Goal: Task Accomplishment & Management: Manage account settings

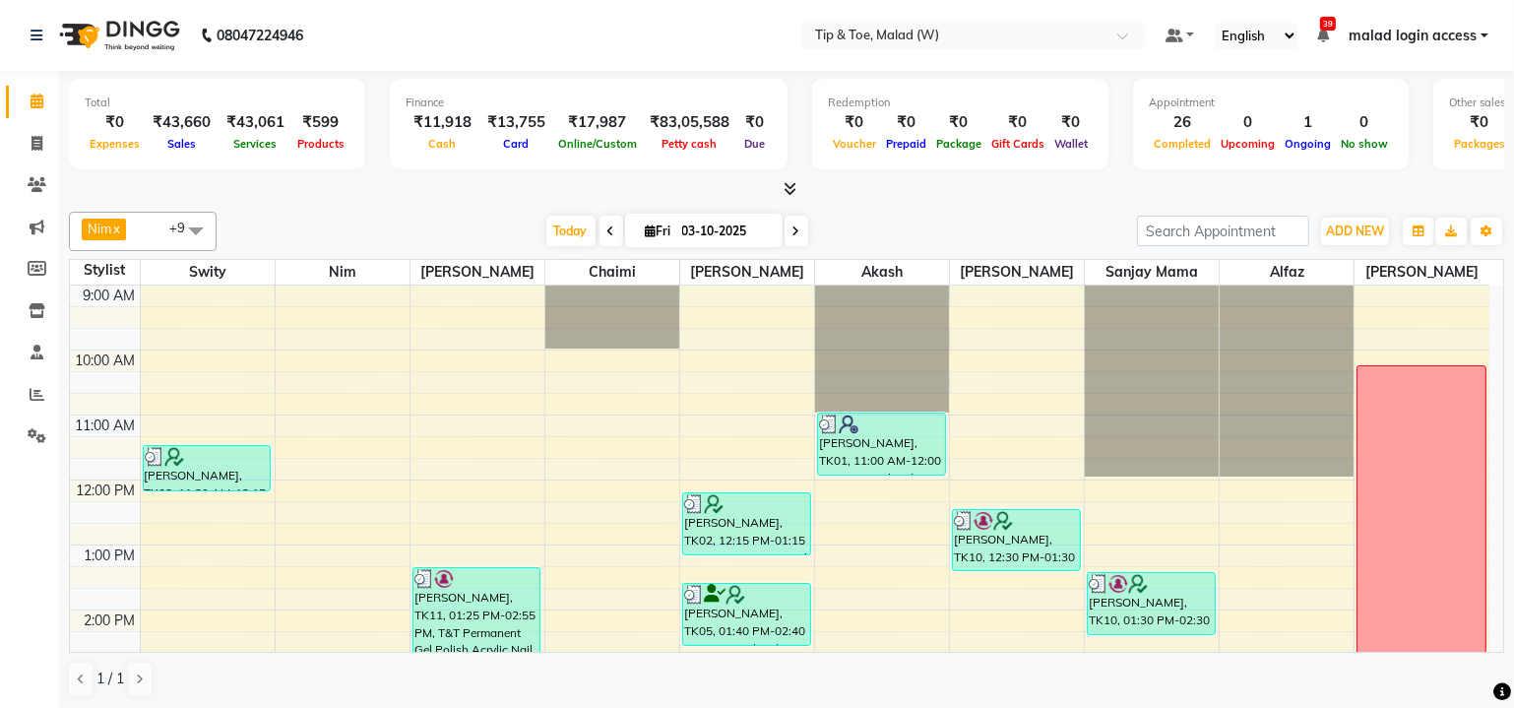
scroll to position [537, 0]
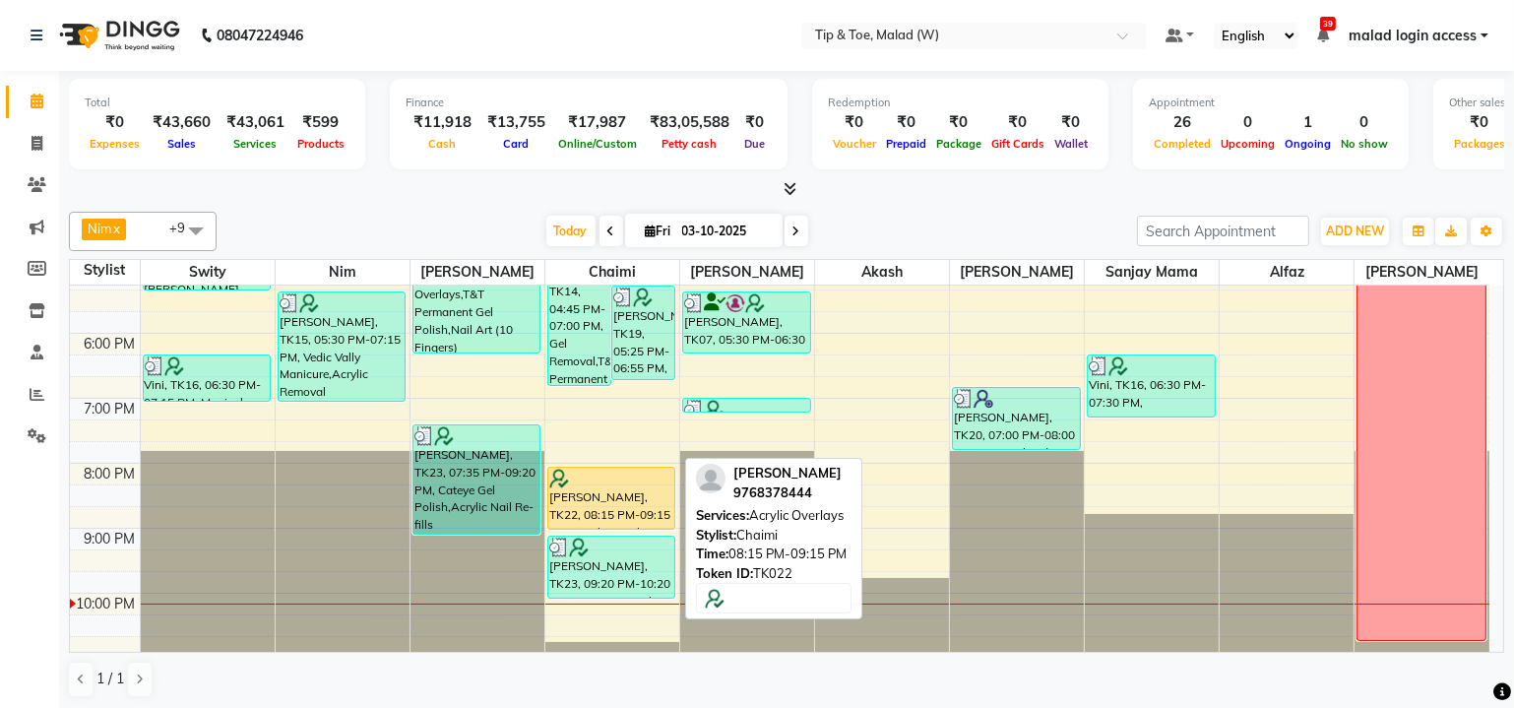
click at [586, 495] on div "[PERSON_NAME], TK22, 08:15 PM-09:15 PM, Acrylic Overlays" at bounding box center [611, 498] width 127 height 61
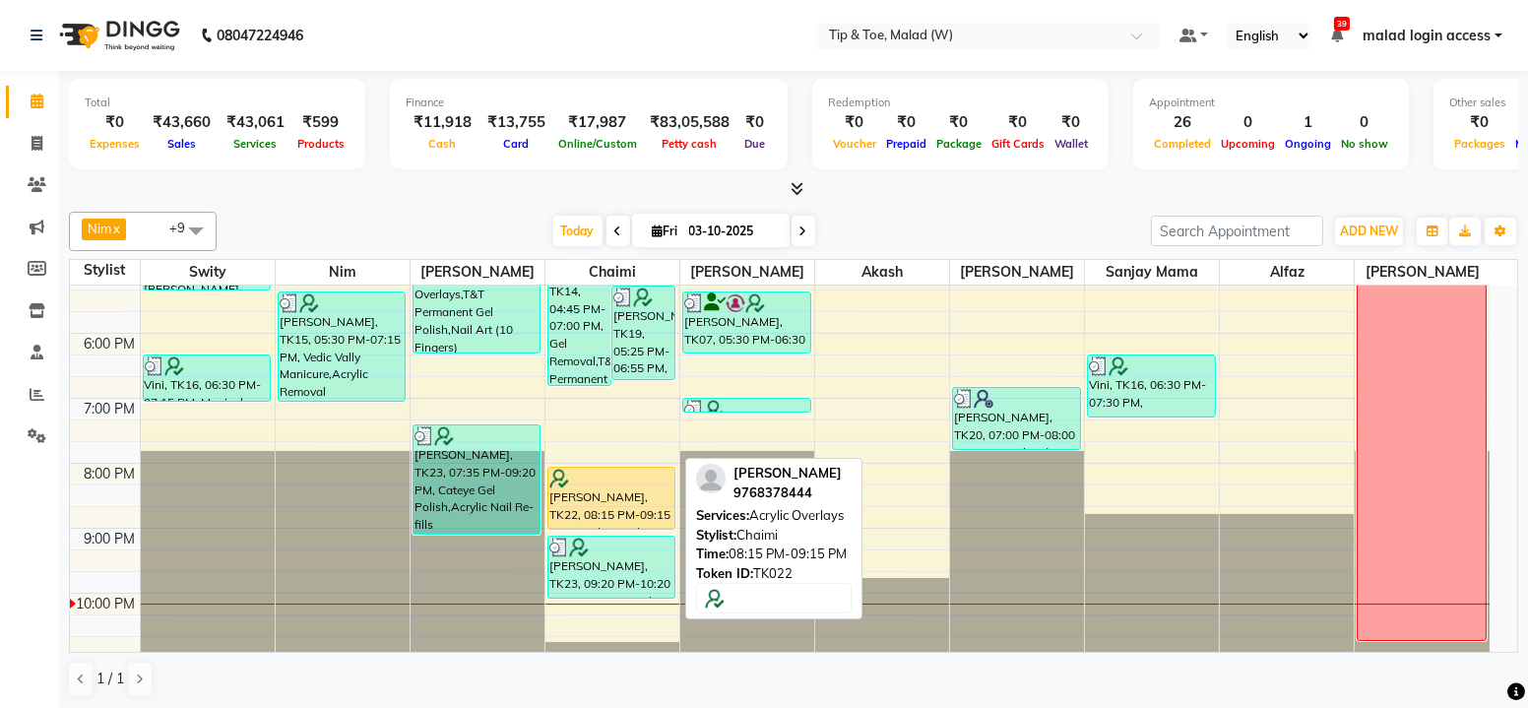
select select "1"
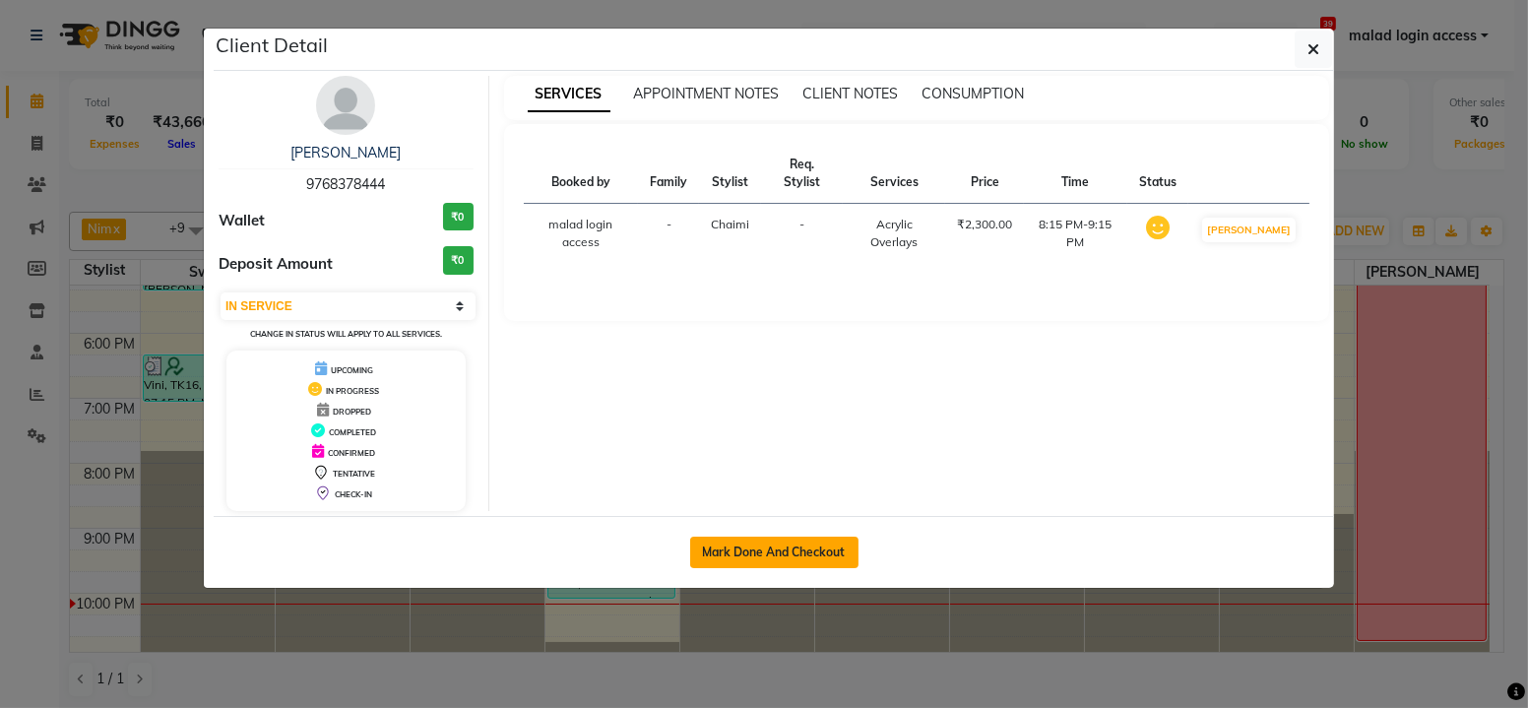
click at [731, 537] on button "Mark Done And Checkout" at bounding box center [774, 553] width 168 height 32
select select "5930"
select select "service"
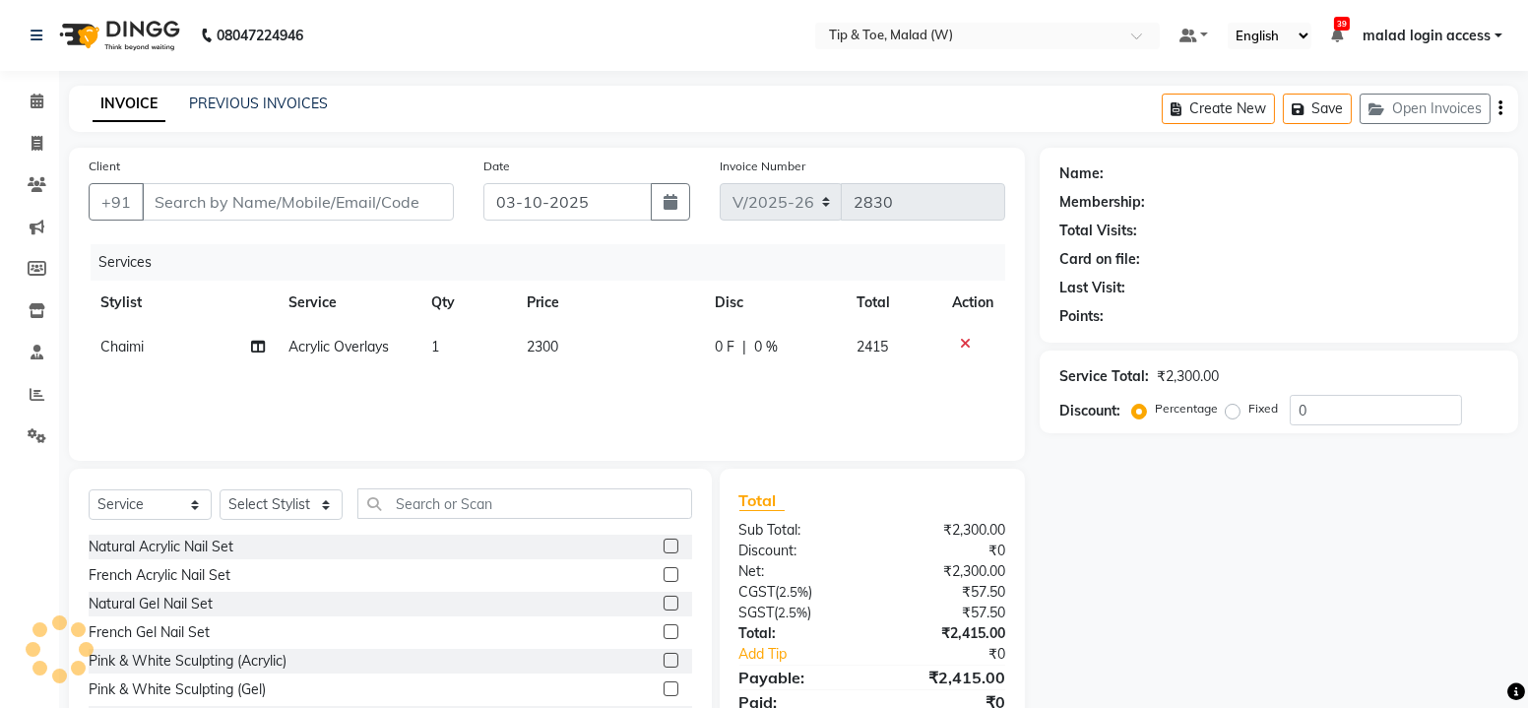
type input "9768378444"
select select "93457"
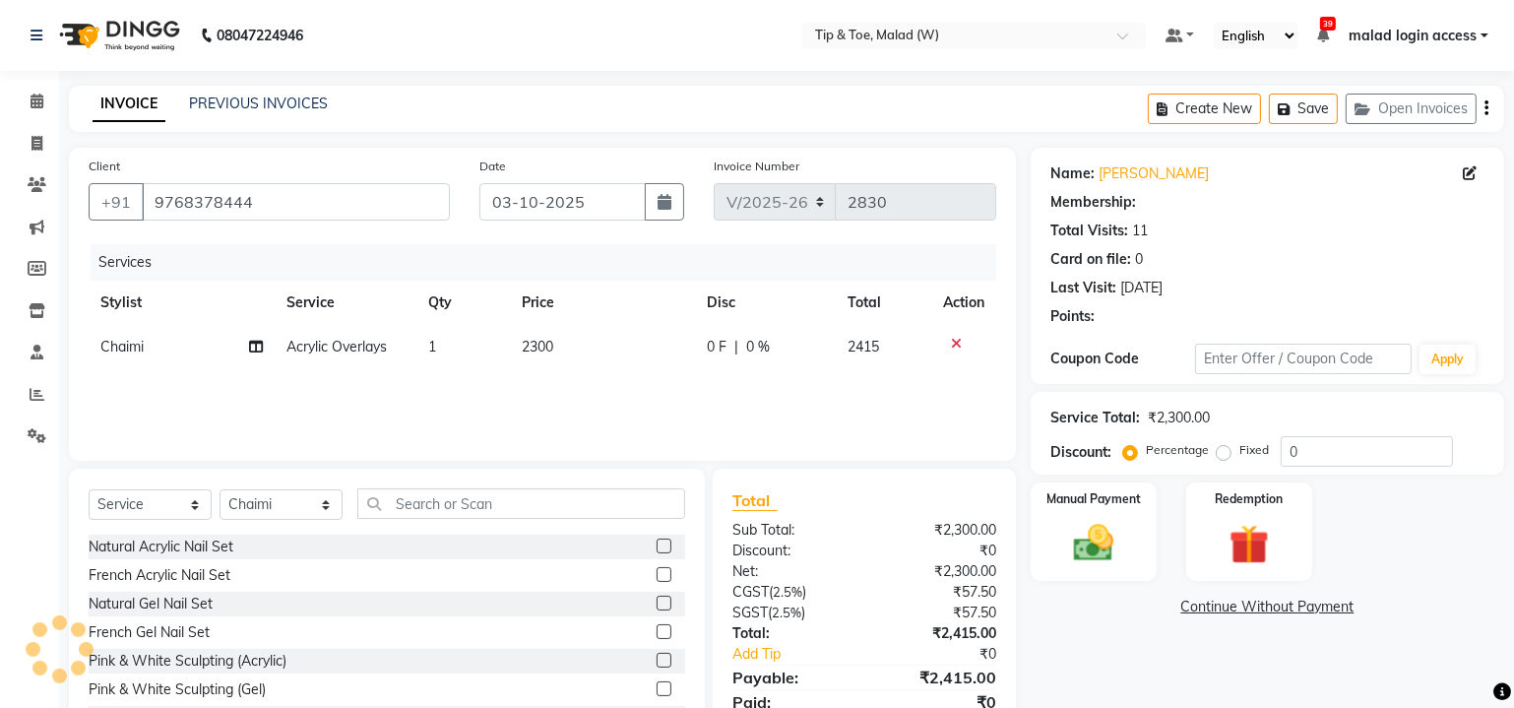
select select "1: Object"
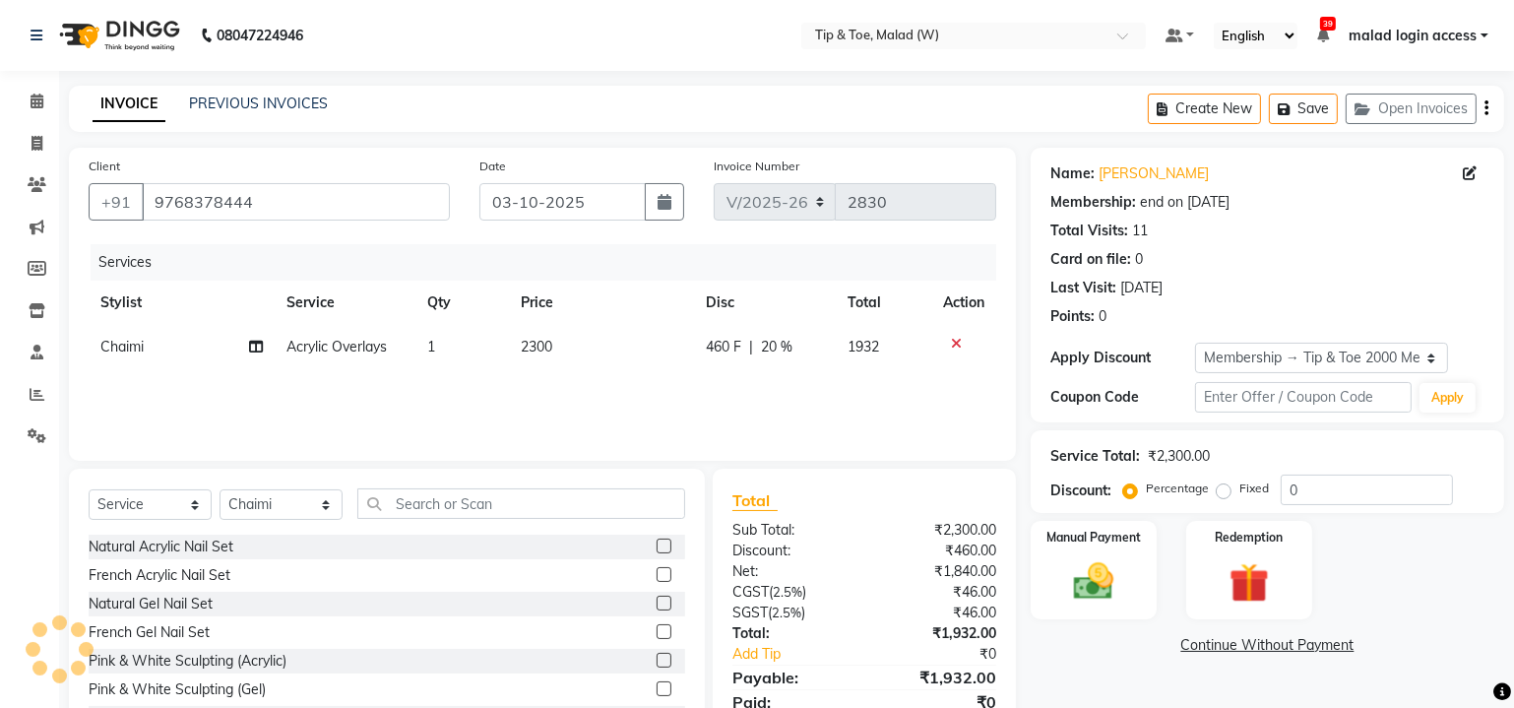
type input "20"
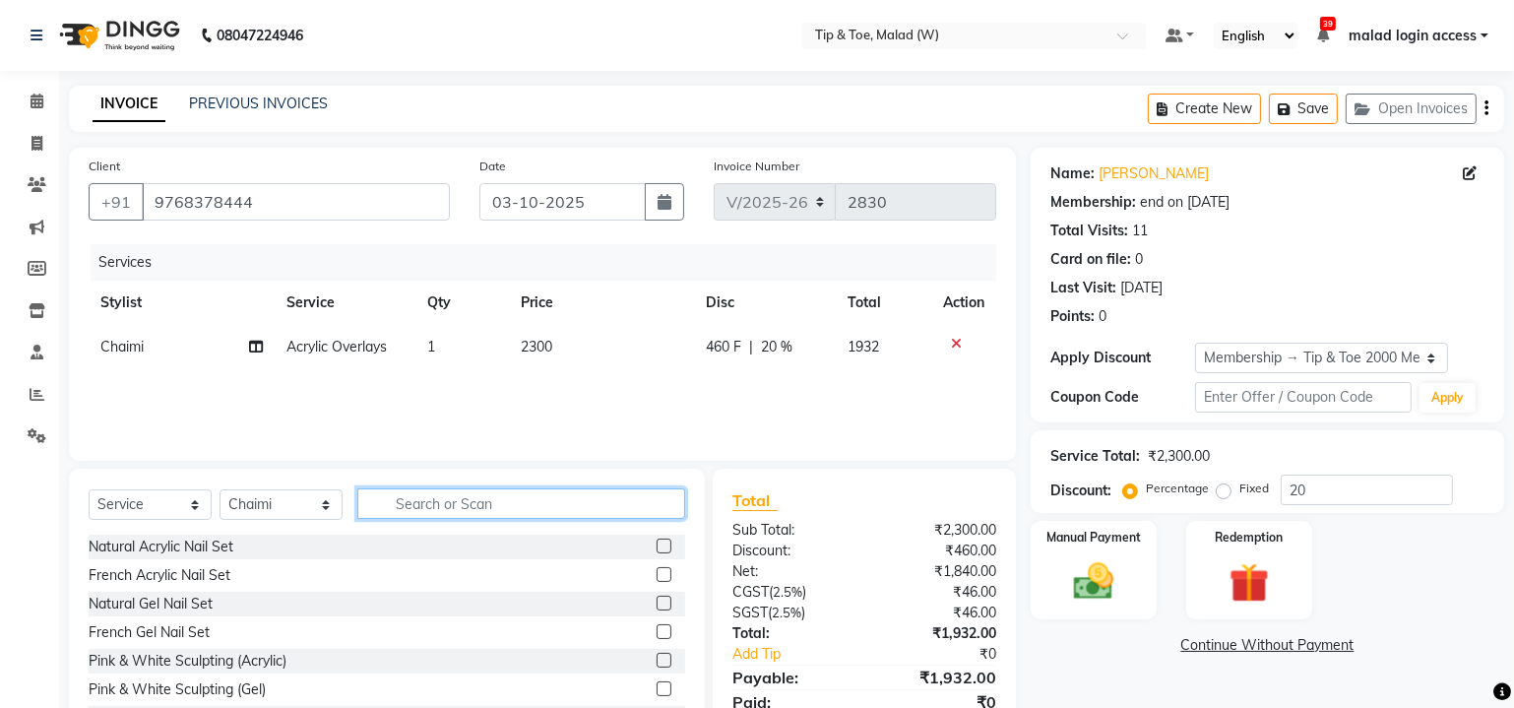
click at [407, 506] on input "text" at bounding box center [521, 503] width 328 height 31
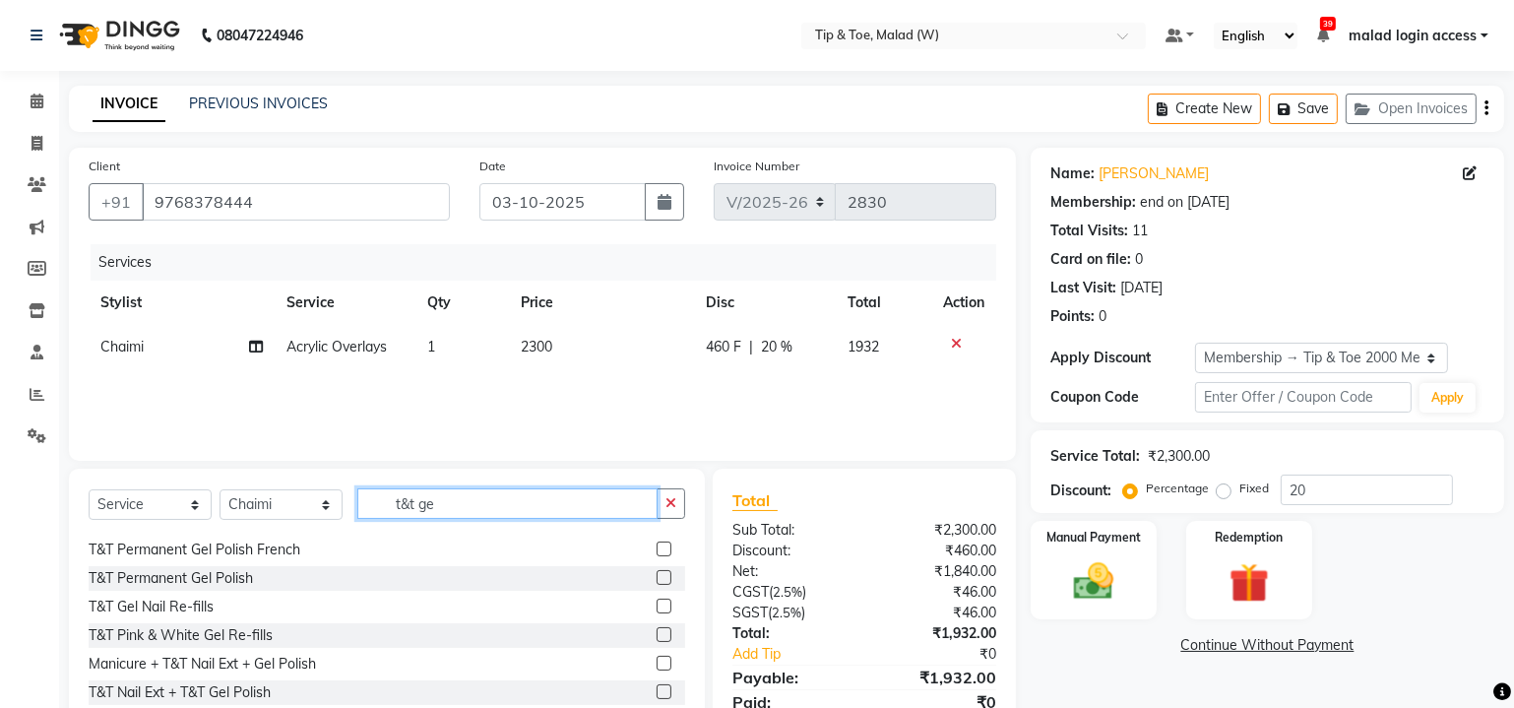
scroll to position [145, 0]
type input "t&t ge"
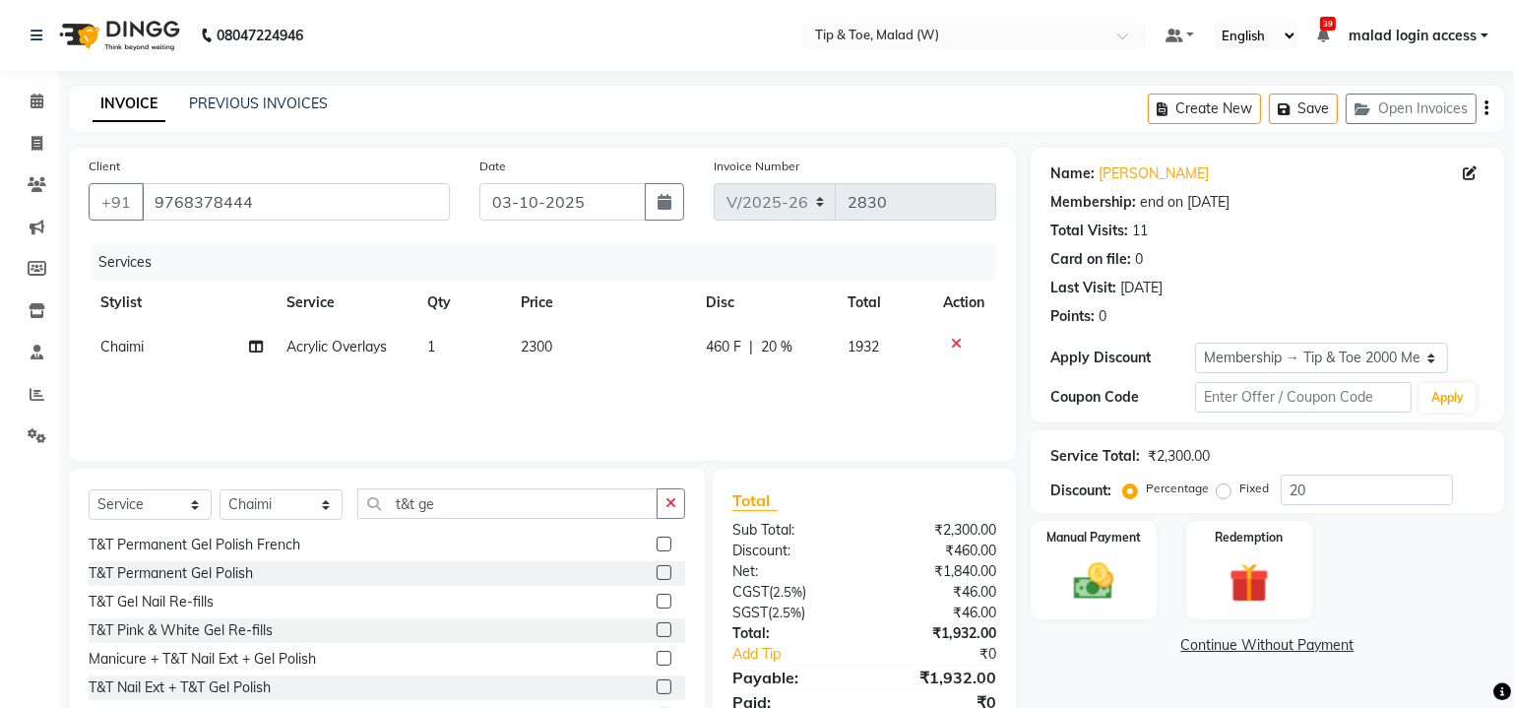
click at [657, 571] on label at bounding box center [664, 572] width 15 height 15
click at [657, 571] on input "checkbox" at bounding box center [663, 573] width 13 height 13
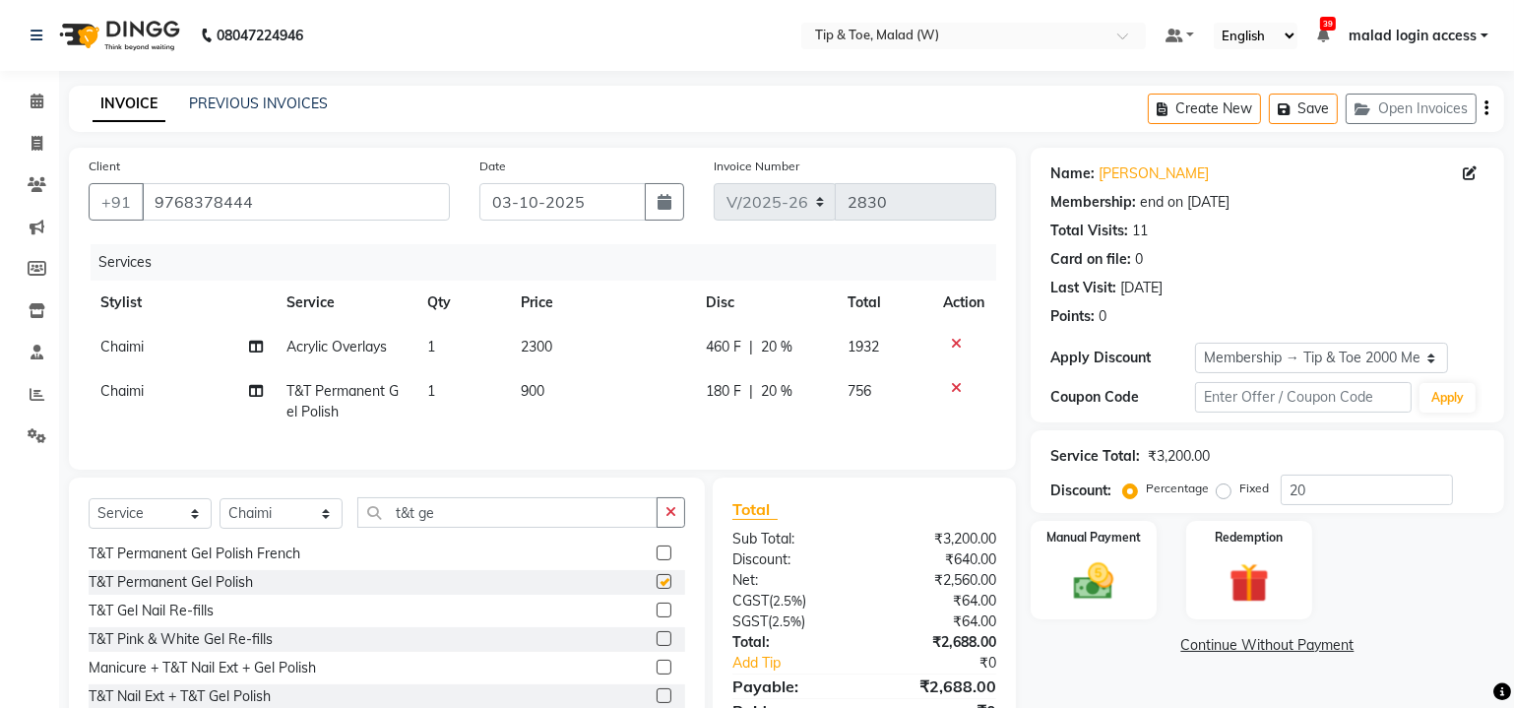
checkbox input "false"
click at [462, 518] on input "t&t ge" at bounding box center [507, 512] width 300 height 31
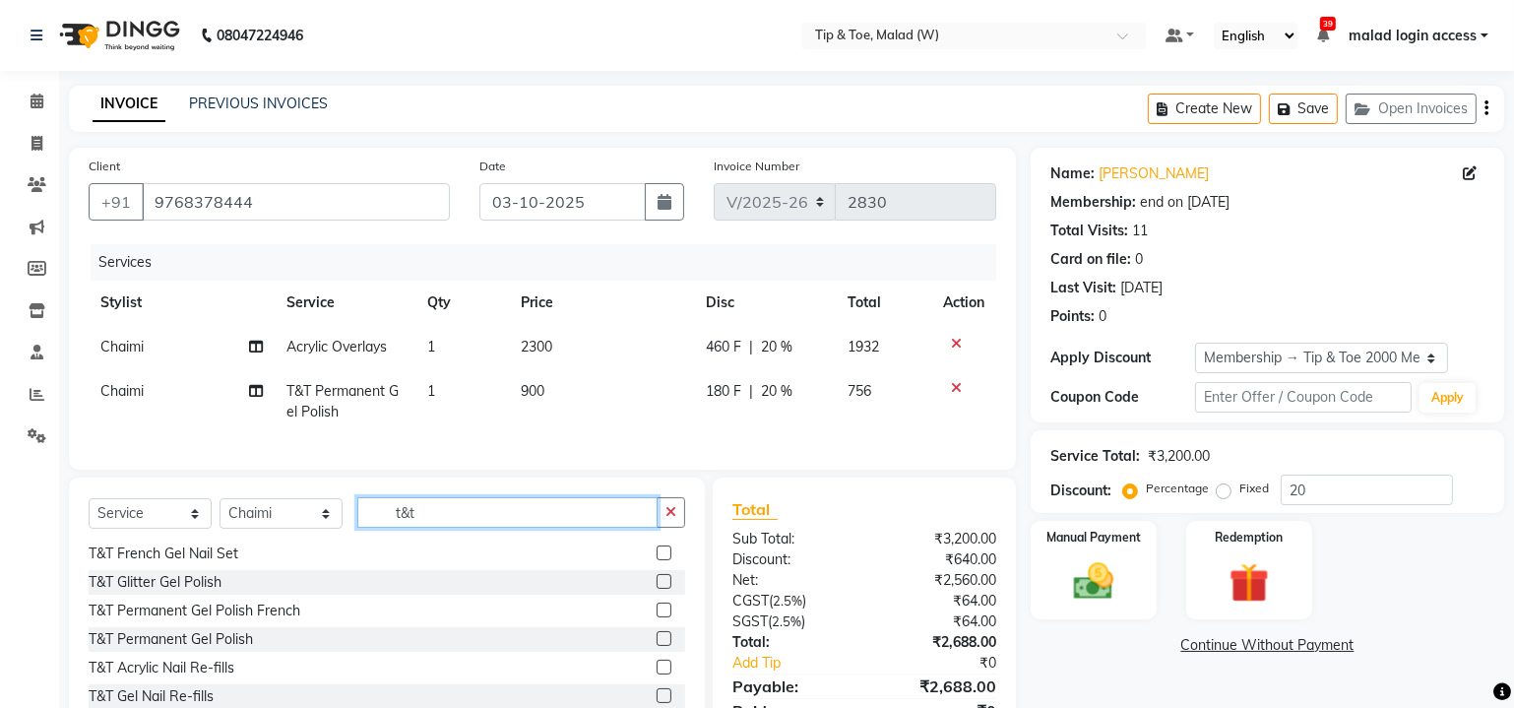
scroll to position [203, 0]
type input "t"
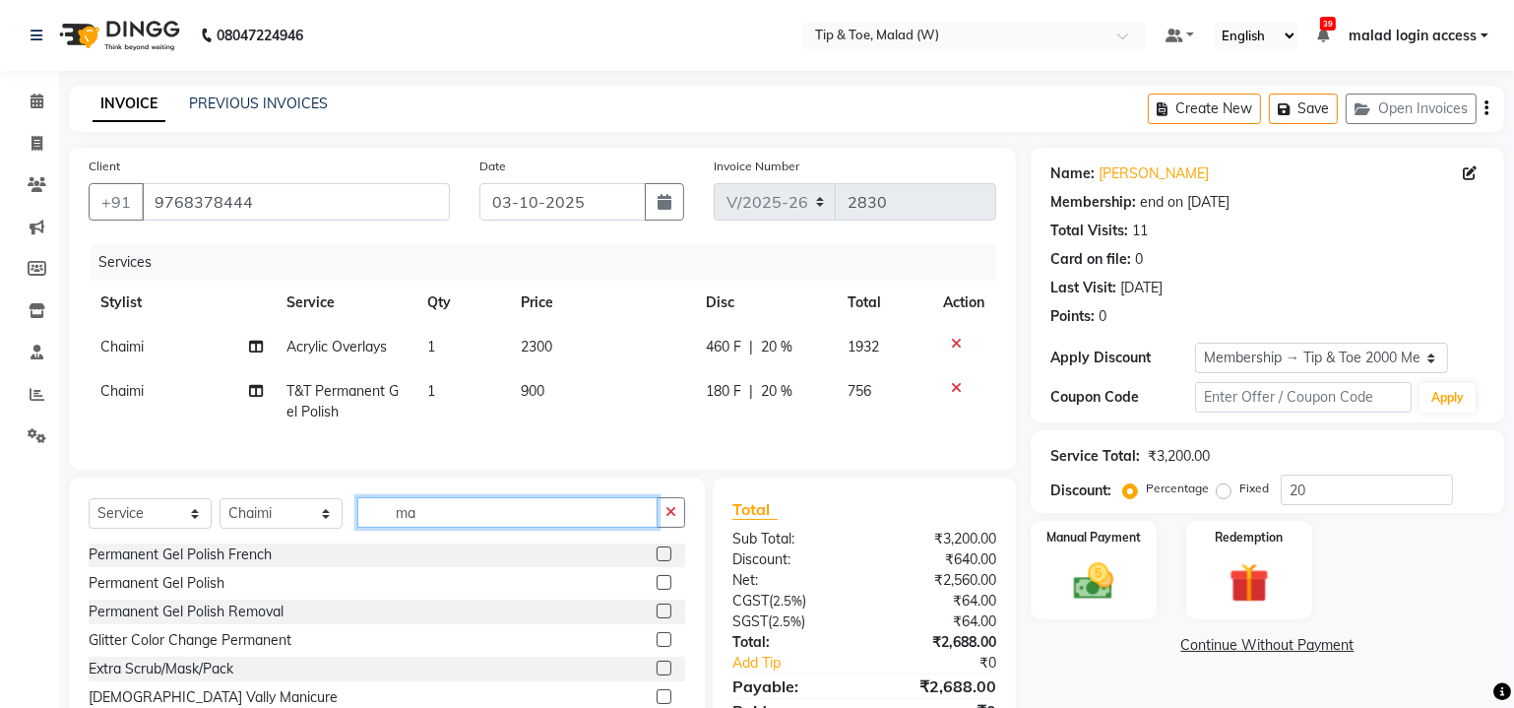
scroll to position [0, 0]
type input "m"
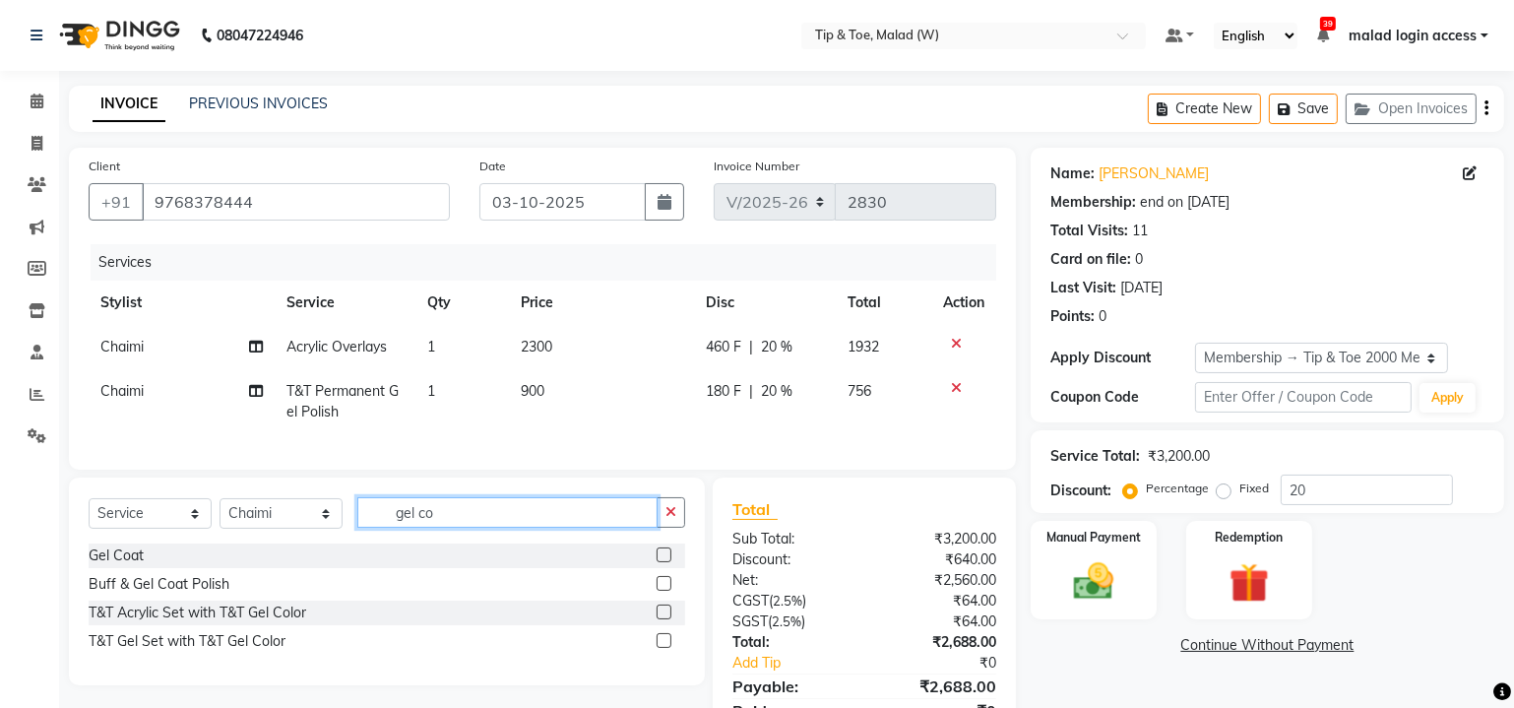
type input "gel co"
click at [665, 562] on label at bounding box center [664, 554] width 15 height 15
click at [665, 562] on input "checkbox" at bounding box center [663, 555] width 13 height 13
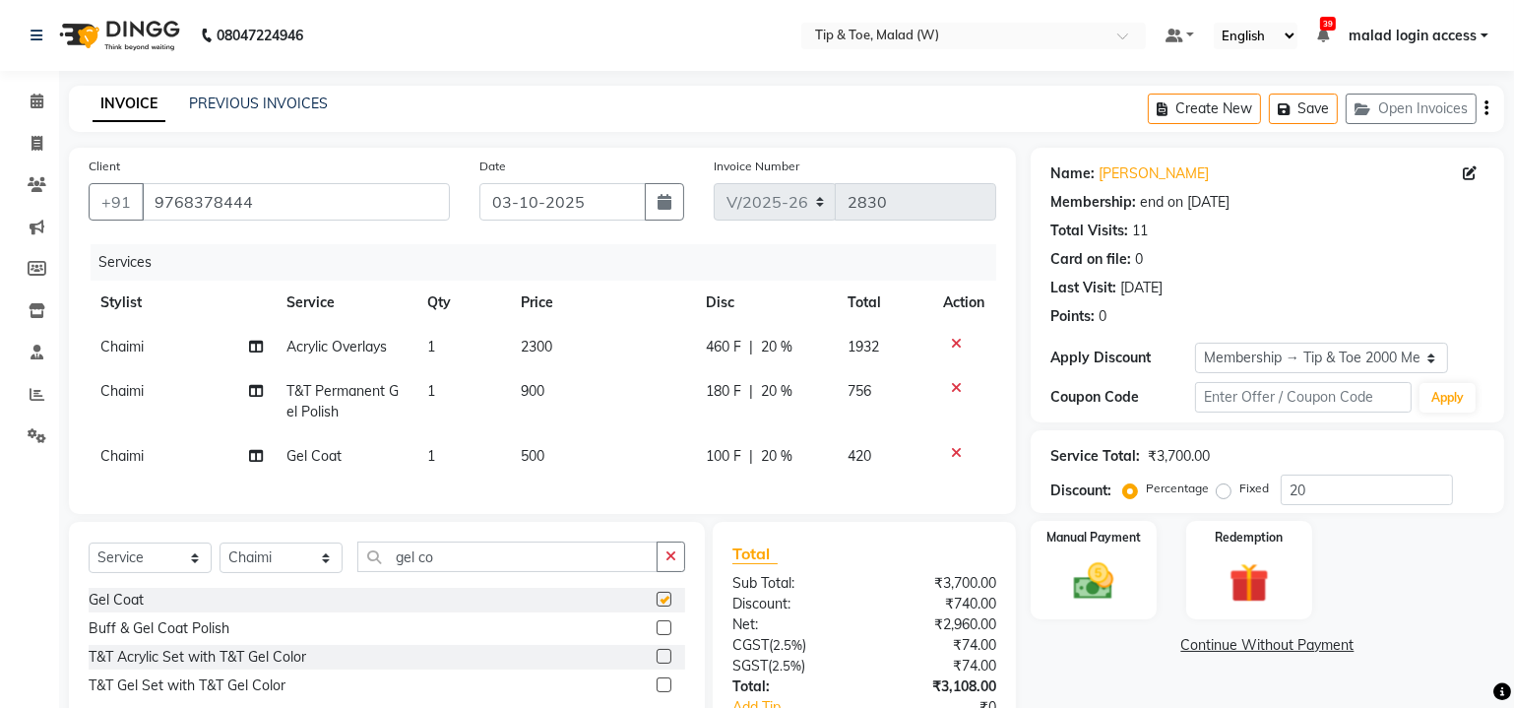
checkbox input "false"
click at [534, 461] on span "500" at bounding box center [534, 456] width 24 height 18
select select "93457"
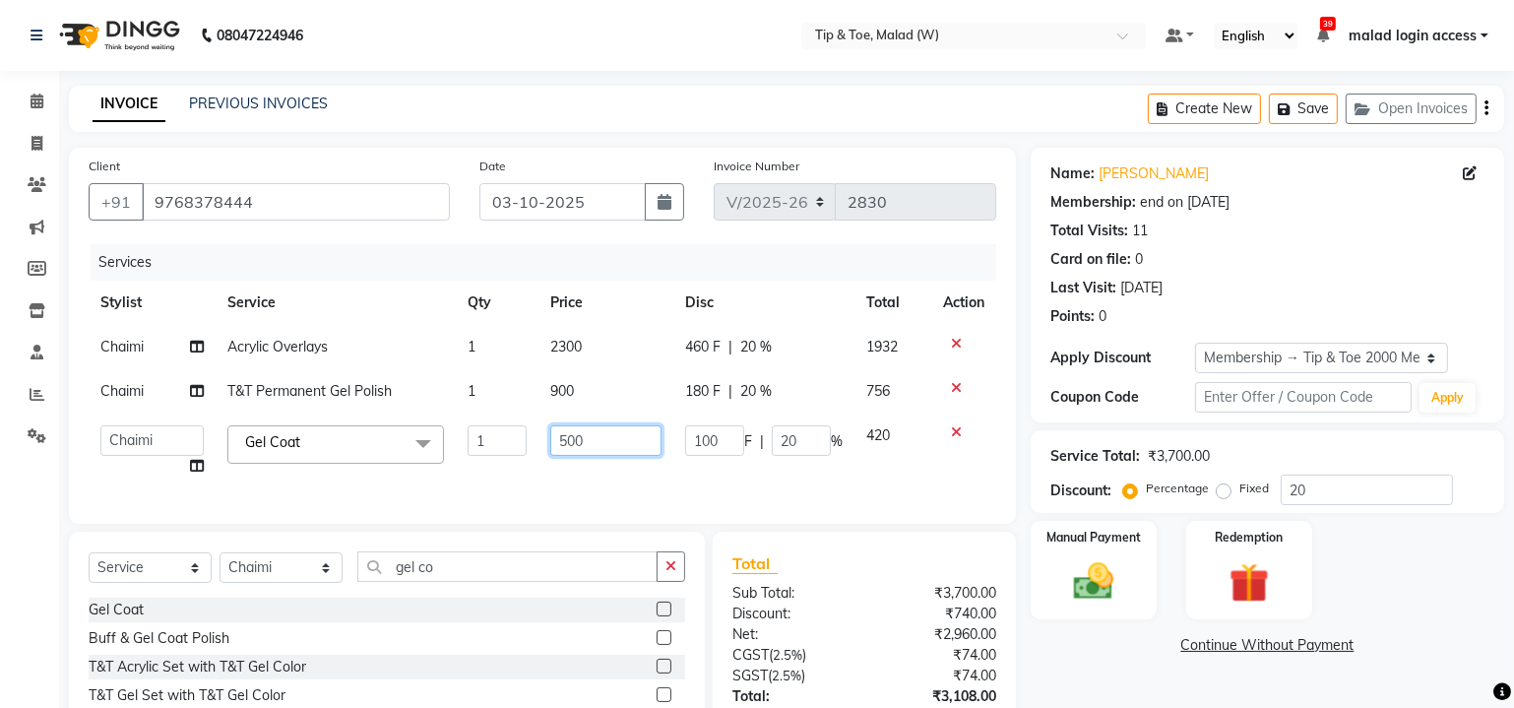
click at [567, 444] on input "500" at bounding box center [606, 440] width 112 height 31
click at [570, 449] on input "500" at bounding box center [606, 440] width 112 height 31
click at [568, 444] on input "500" at bounding box center [606, 440] width 112 height 31
type input "300"
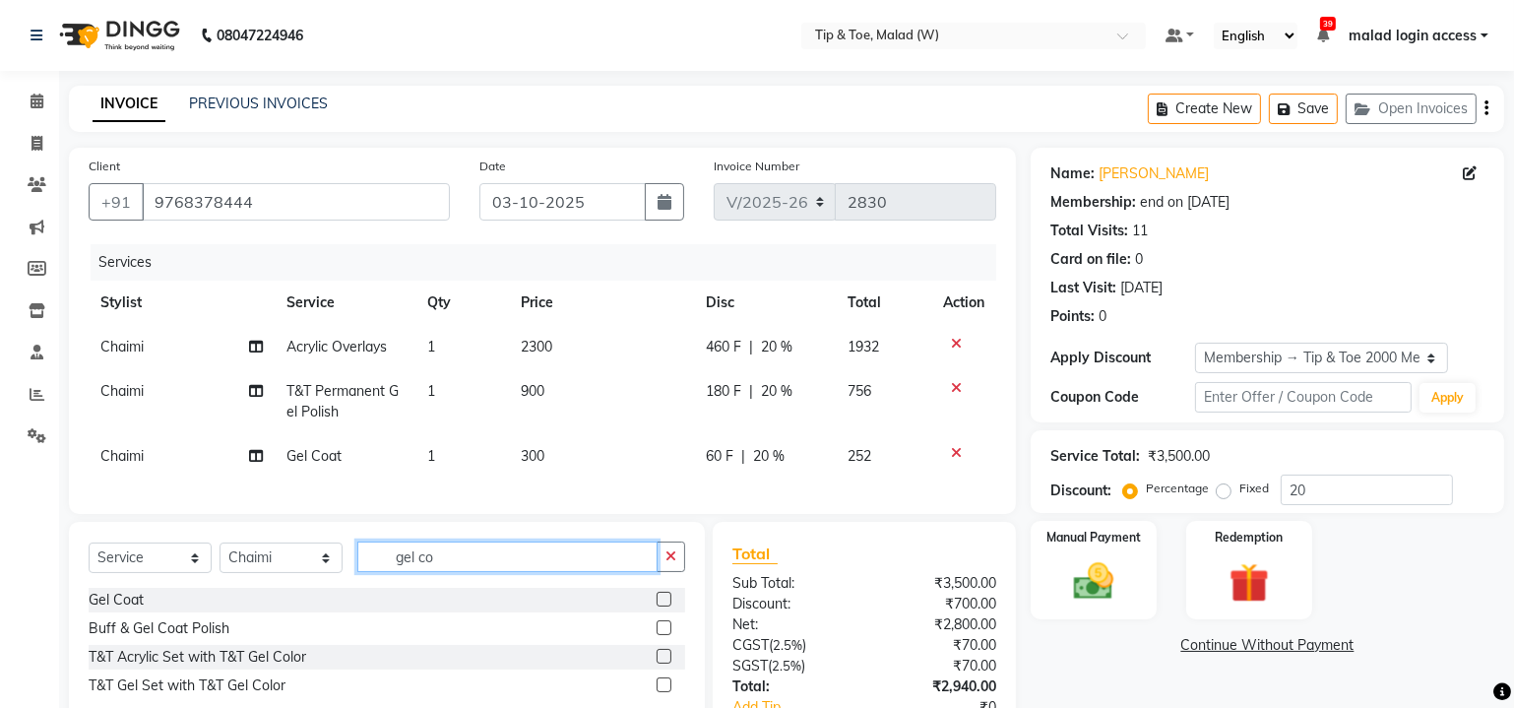
click at [452, 562] on input "gel co" at bounding box center [507, 556] width 300 height 31
type input "g"
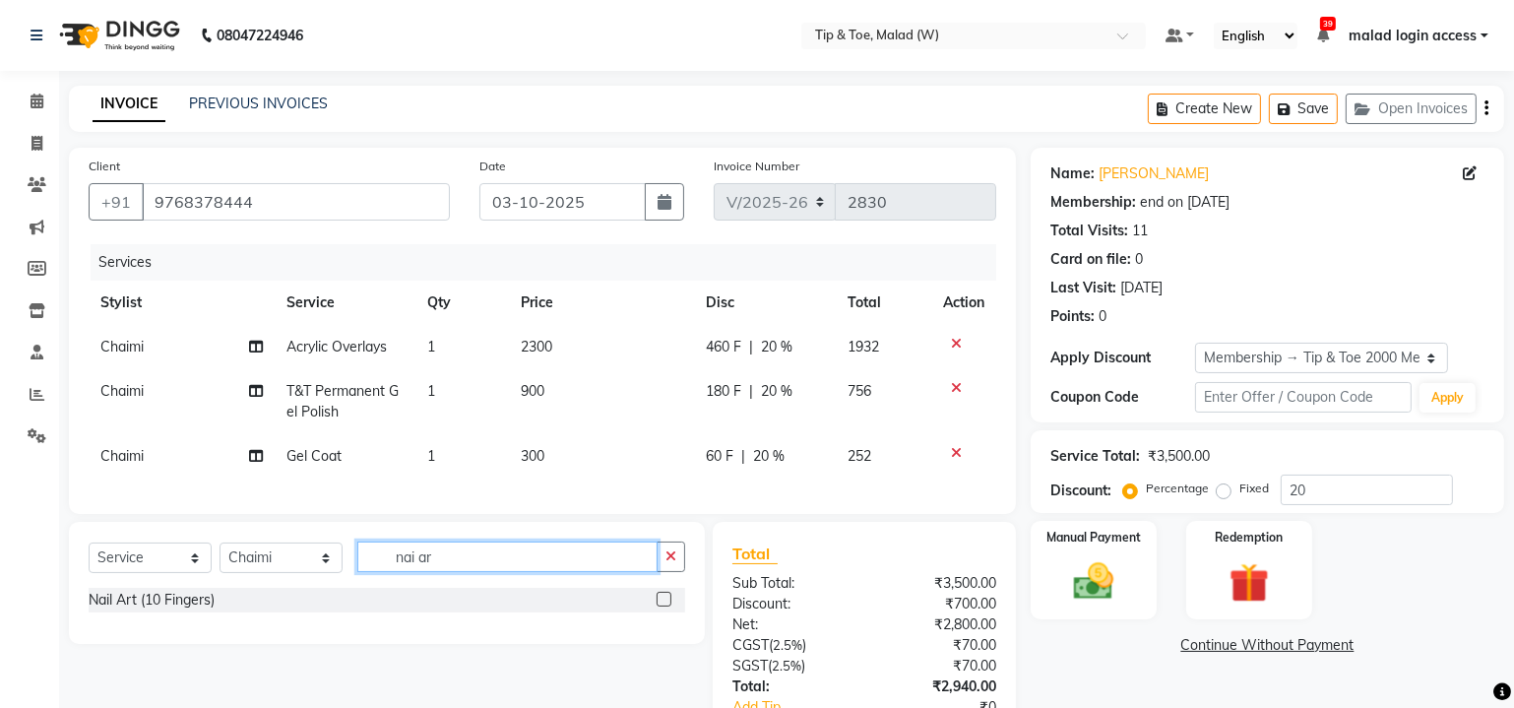
type input "nai ar"
click at [664, 606] on label at bounding box center [664, 599] width 15 height 15
click at [664, 606] on input "checkbox" at bounding box center [663, 600] width 13 height 13
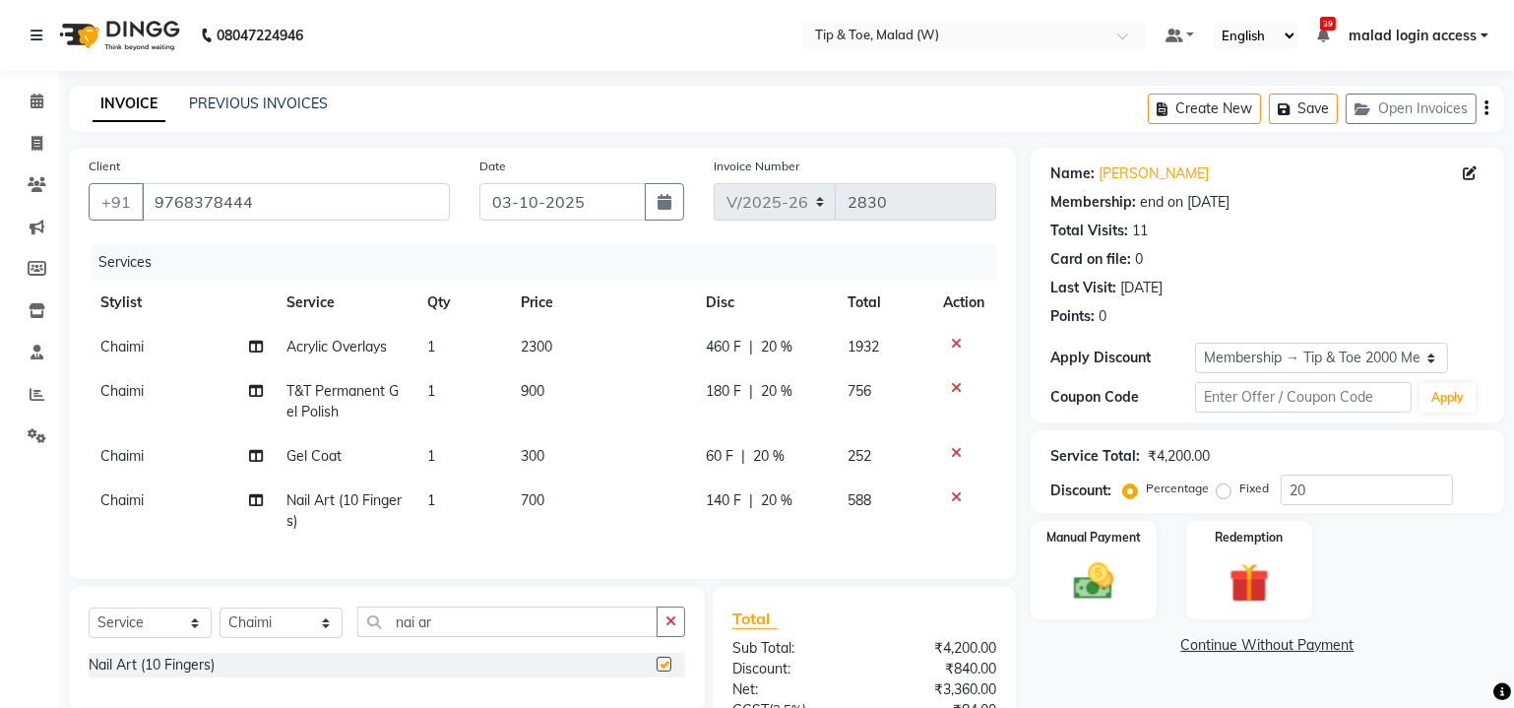
checkbox input "false"
click at [536, 499] on span "700" at bounding box center [534, 500] width 24 height 18
select select "93457"
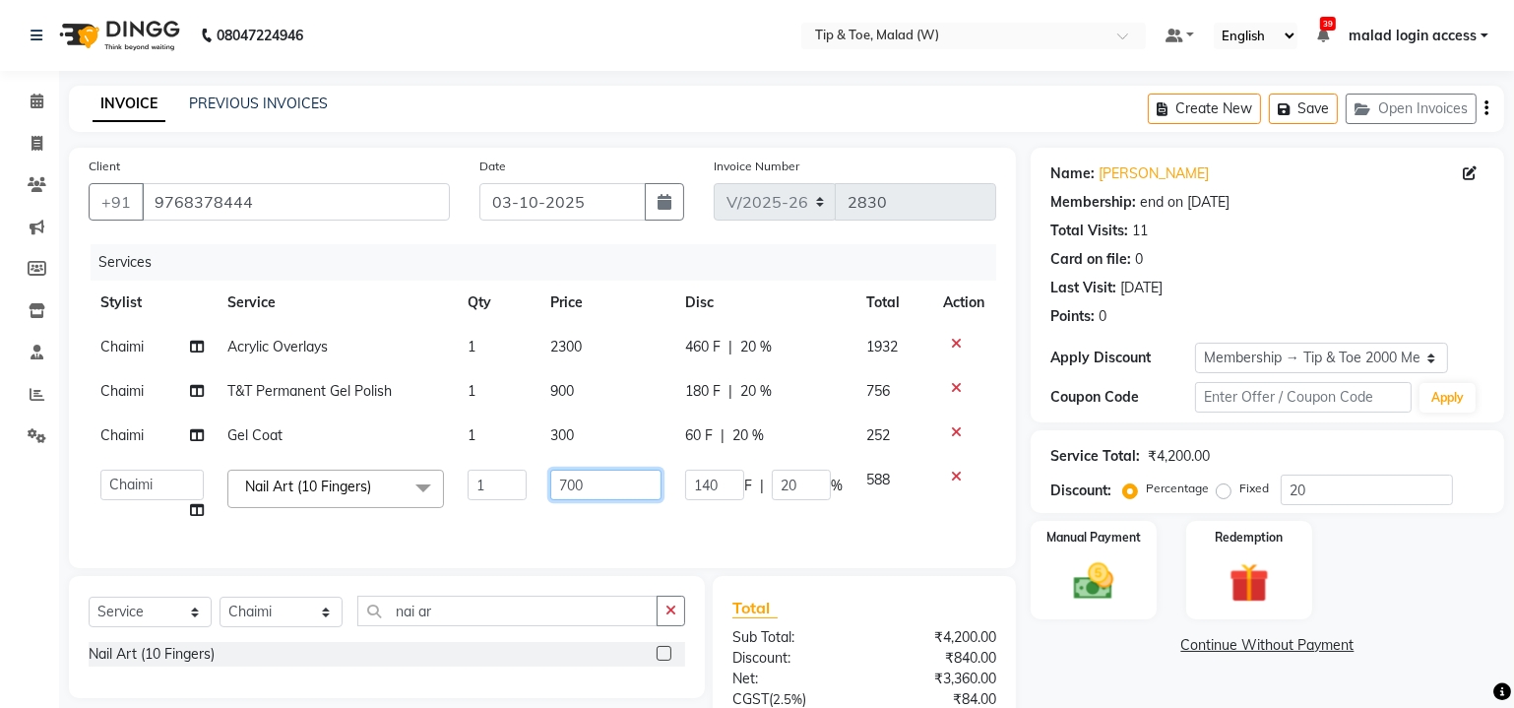
click at [568, 494] on input "700" at bounding box center [606, 485] width 112 height 31
type input "1200"
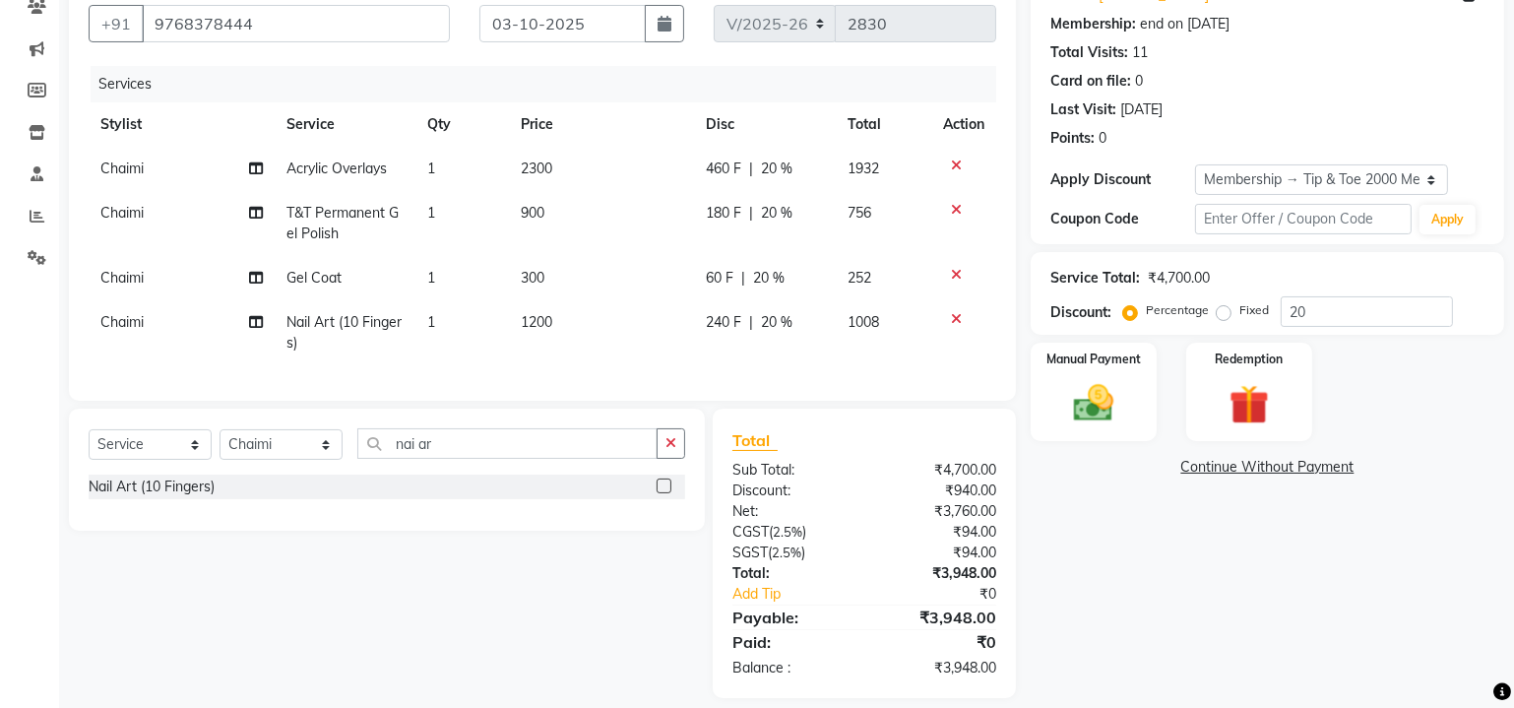
scroll to position [209, 0]
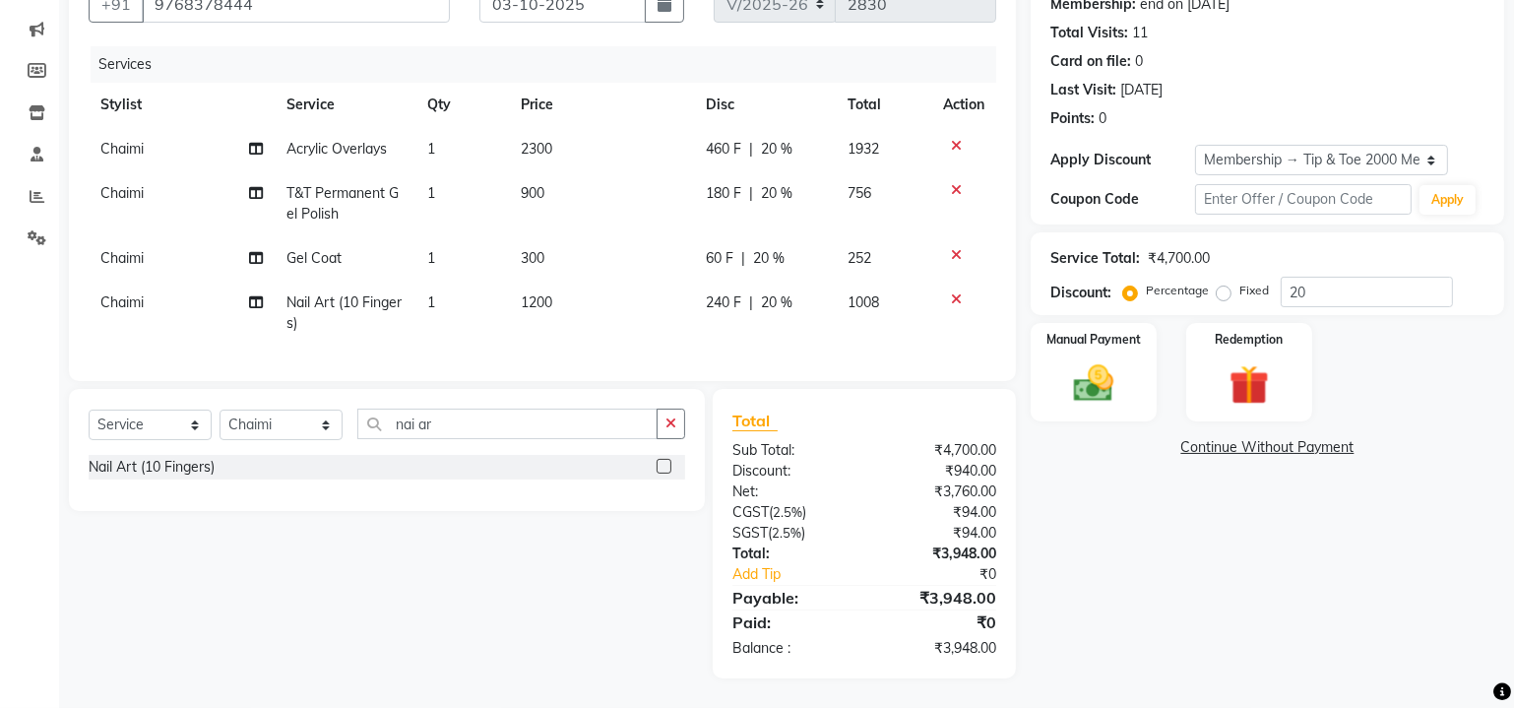
click at [951, 248] on icon at bounding box center [956, 255] width 11 height 14
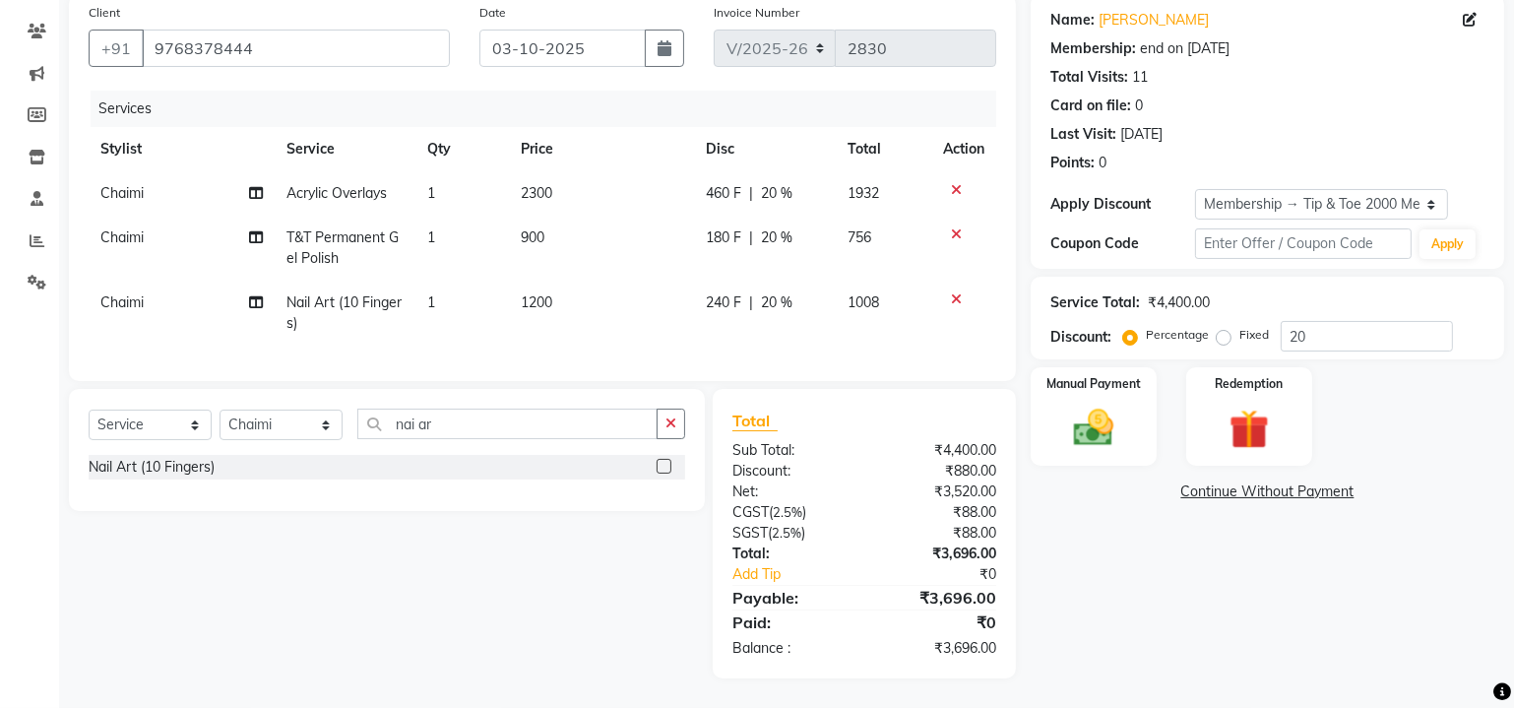
click at [538, 293] on span "1200" at bounding box center [538, 302] width 32 height 18
select select "93457"
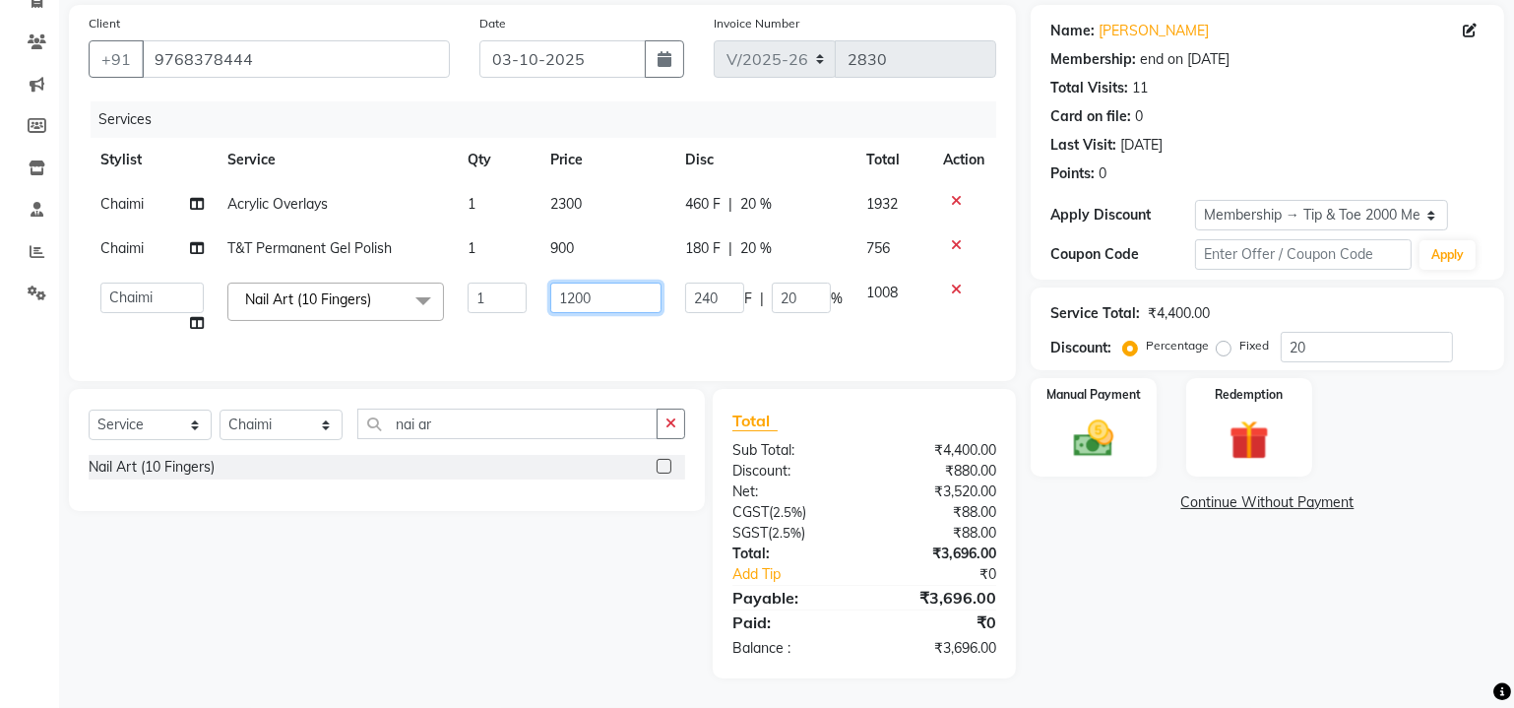
click at [578, 292] on input "1200" at bounding box center [606, 298] width 112 height 31
type input "1500"
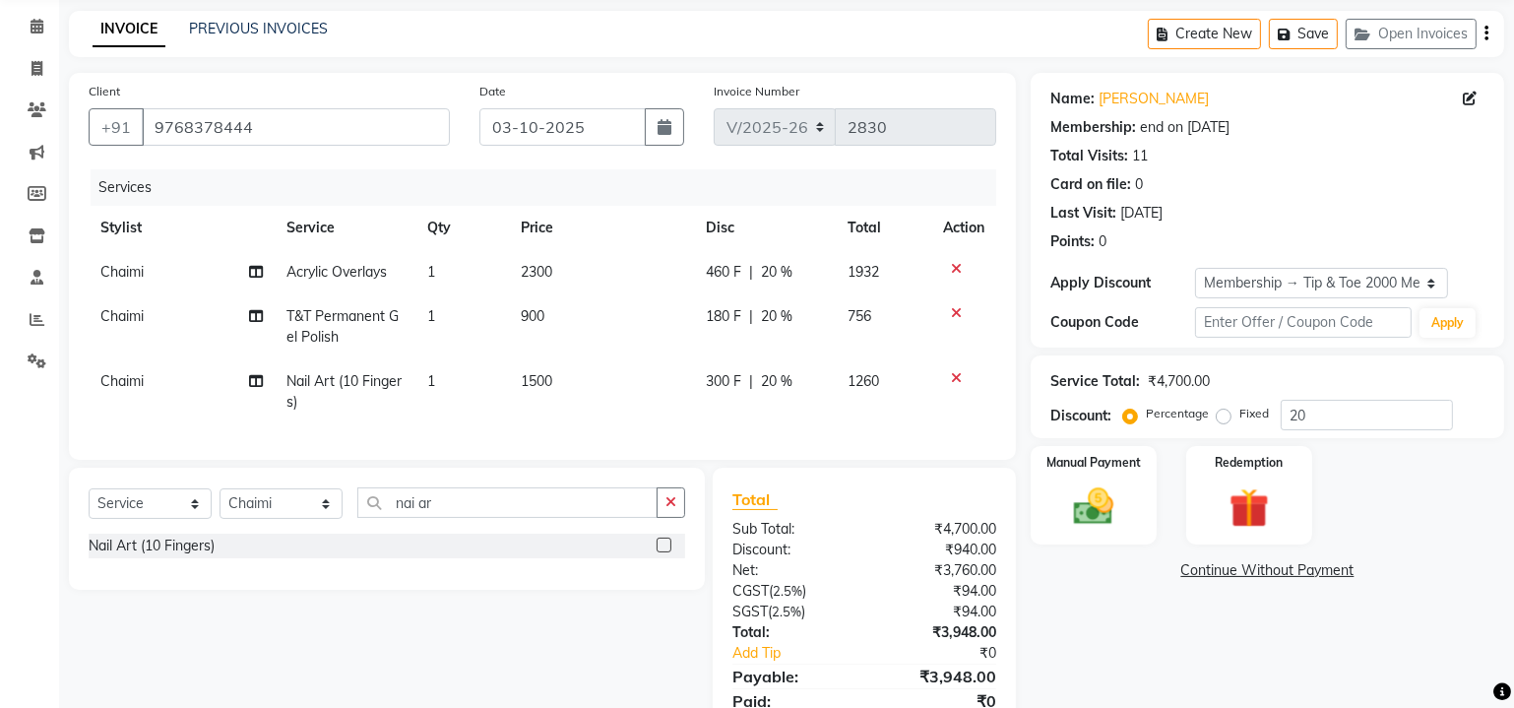
scroll to position [164, 0]
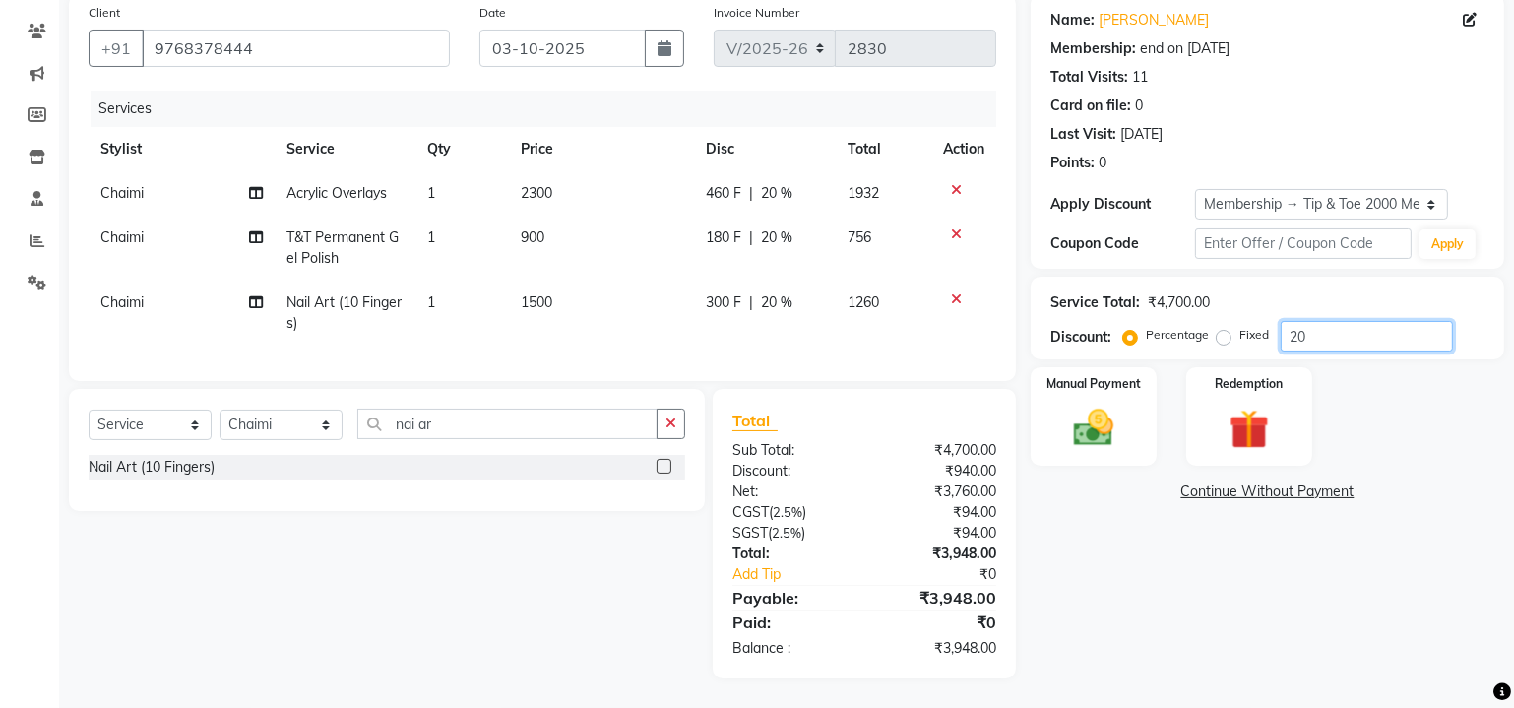
click at [1334, 328] on input "20" at bounding box center [1367, 336] width 172 height 31
type input "2"
type input "20"
click at [1219, 568] on div "Name: [PERSON_NAME] Membership: end on [DATE] Total Visits: 11 Card on file: 0 …" at bounding box center [1275, 336] width 488 height 684
click at [1105, 410] on img at bounding box center [1093, 429] width 67 height 48
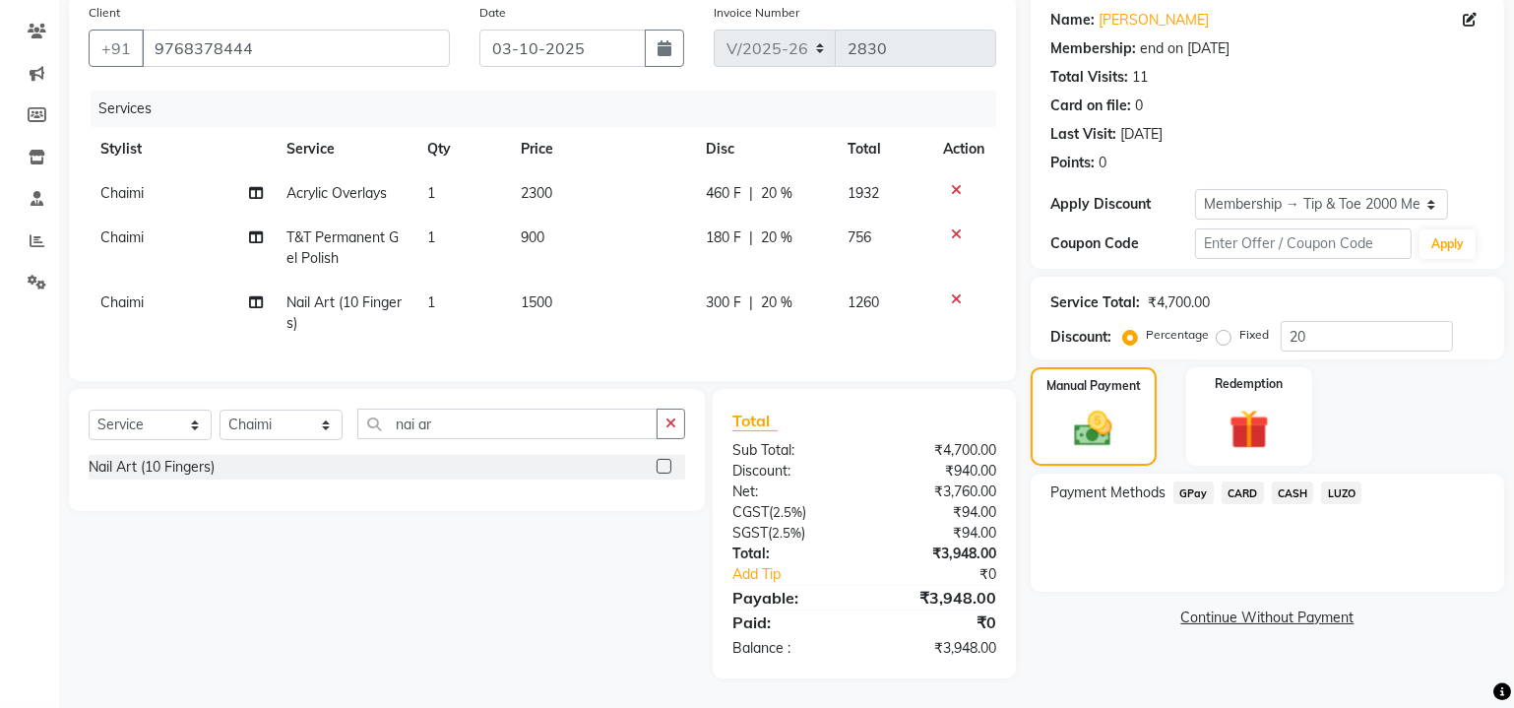
click at [1190, 481] on span "GPay" at bounding box center [1193, 492] width 40 height 23
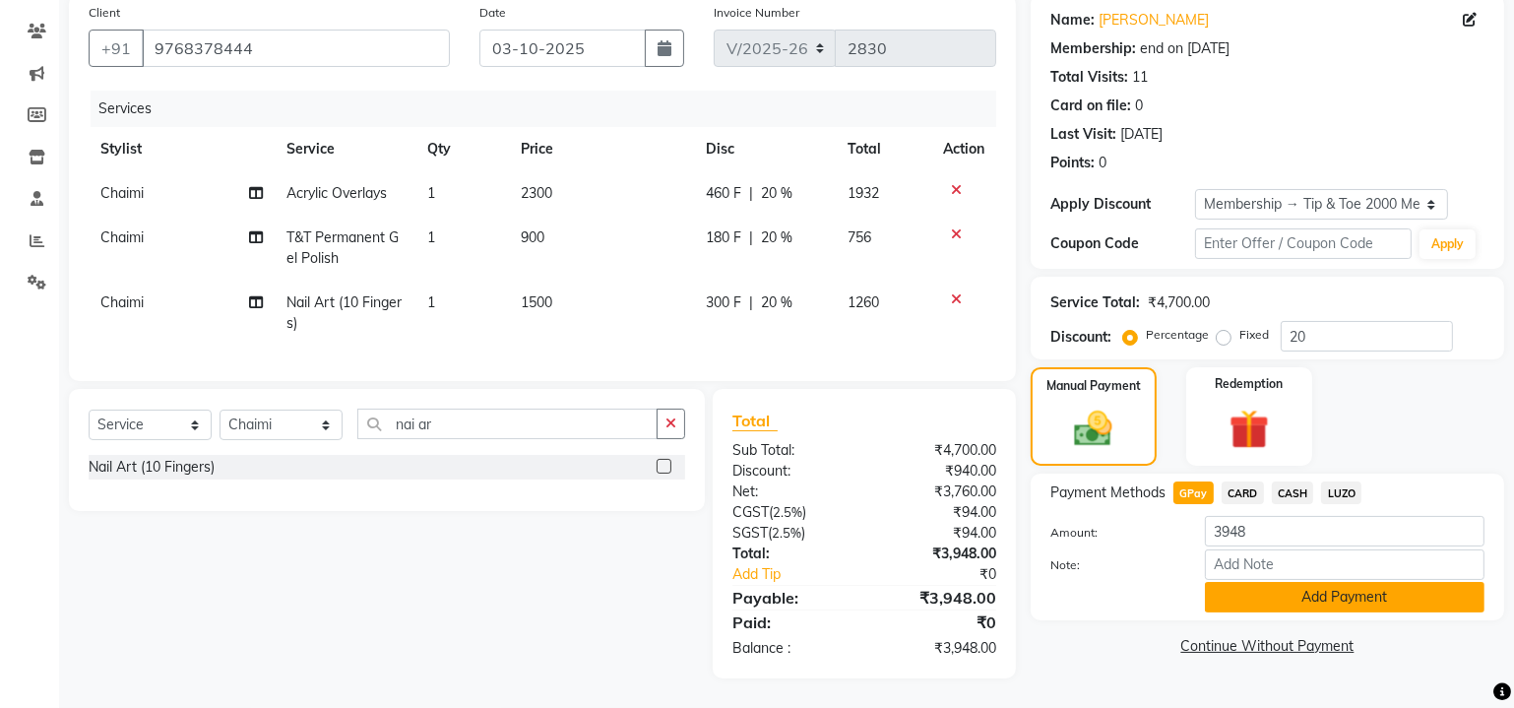
click at [1302, 583] on button "Add Payment" at bounding box center [1345, 597] width 280 height 31
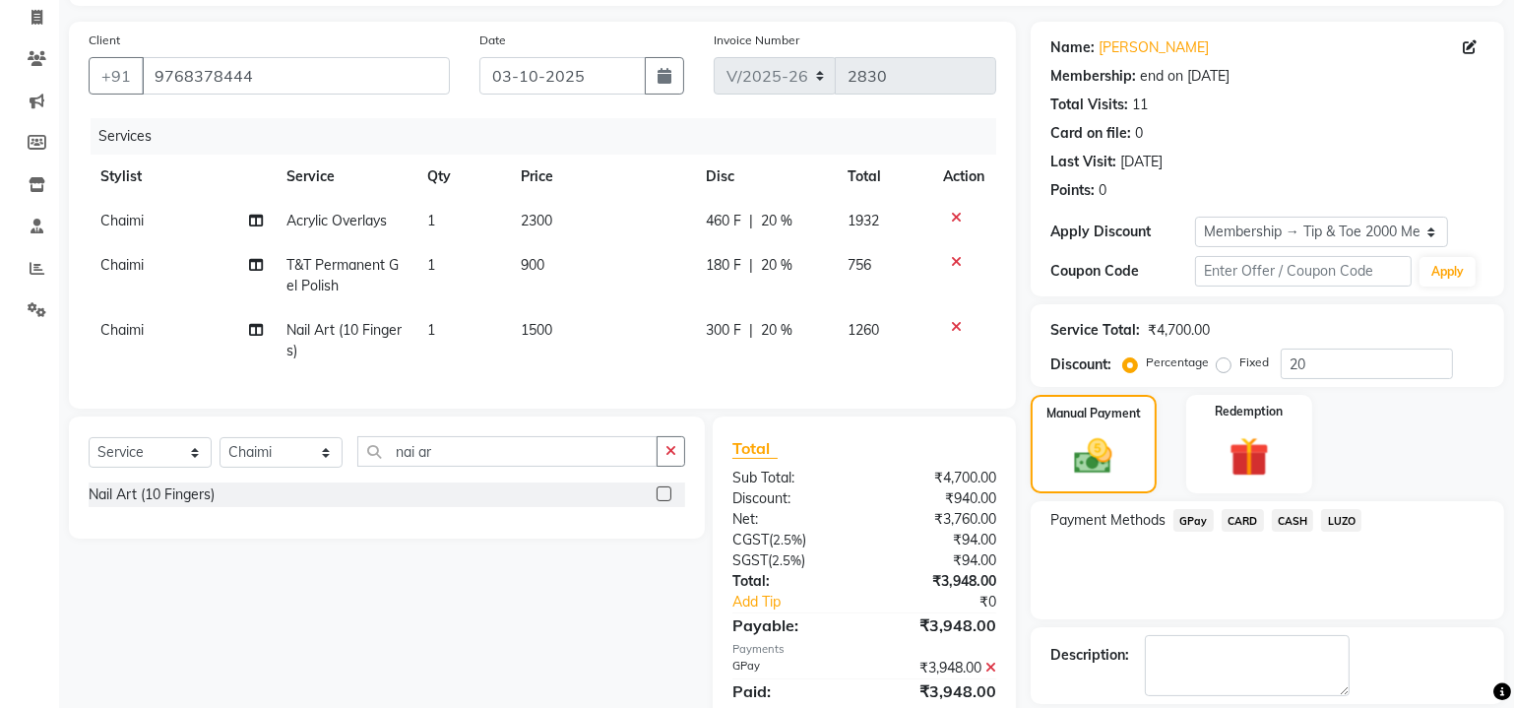
scroll to position [216, 0]
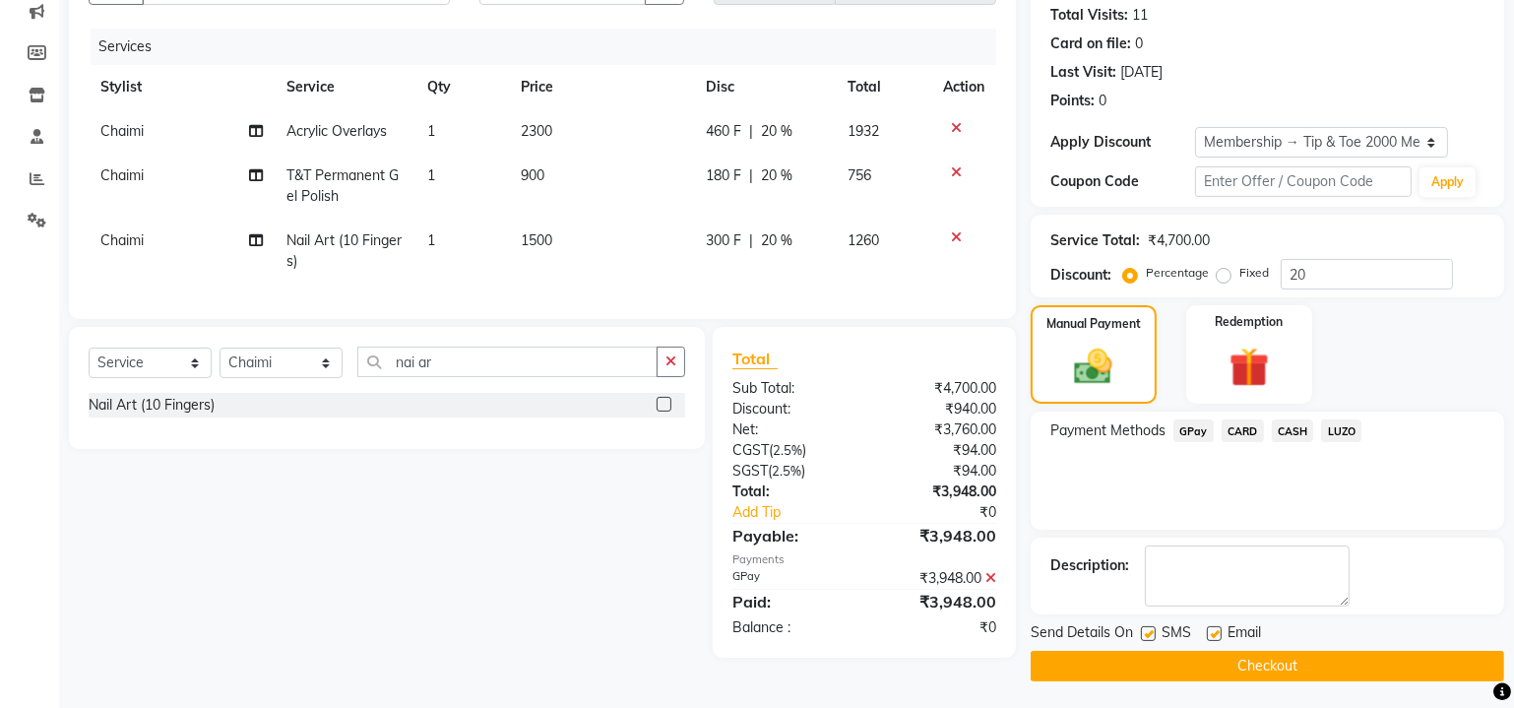
click at [1267, 669] on button "Checkout" at bounding box center [1267, 666] width 473 height 31
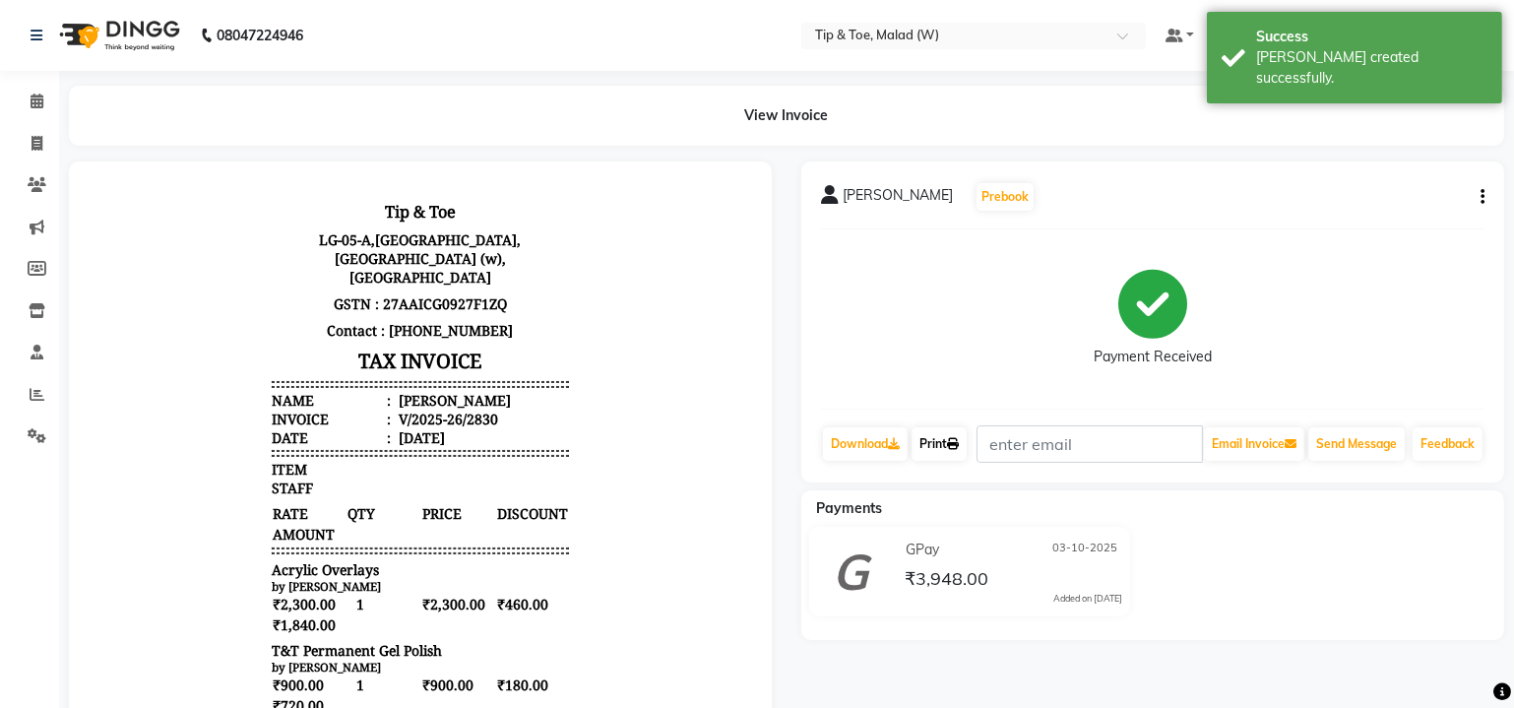
click at [947, 440] on link "Print" at bounding box center [939, 443] width 55 height 33
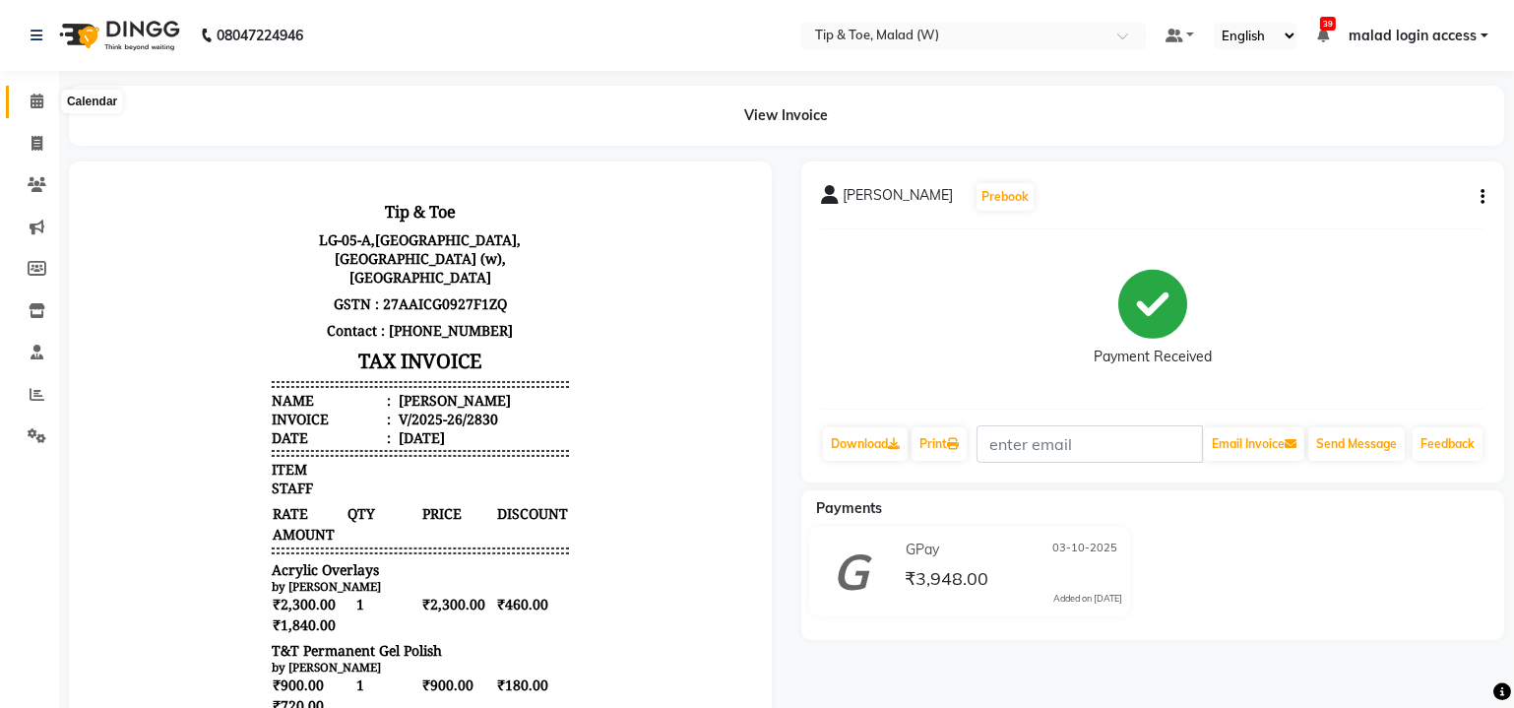
drag, startPoint x: 34, startPoint y: 91, endPoint x: 45, endPoint y: 103, distance: 16.8
click at [33, 91] on span at bounding box center [37, 102] width 34 height 23
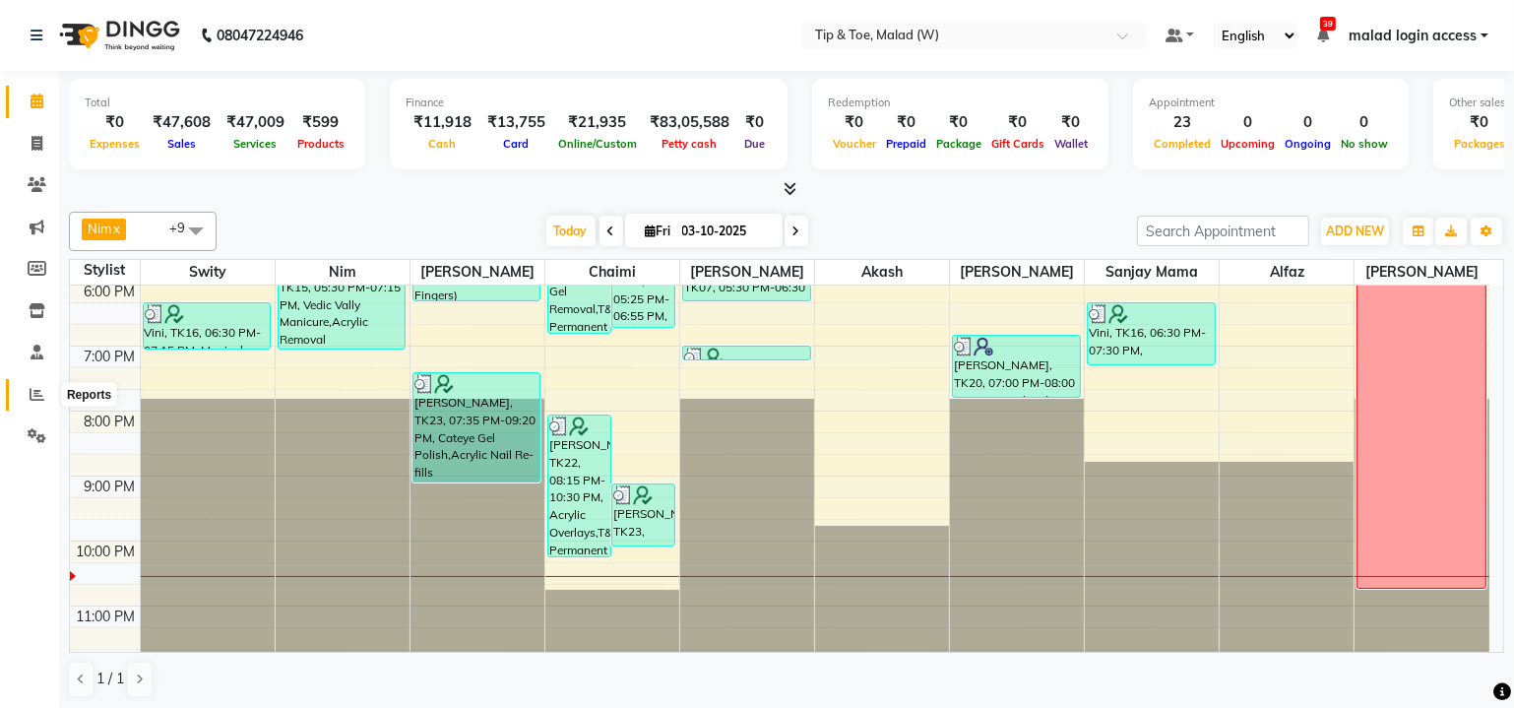
click at [32, 401] on icon at bounding box center [37, 394] width 15 height 15
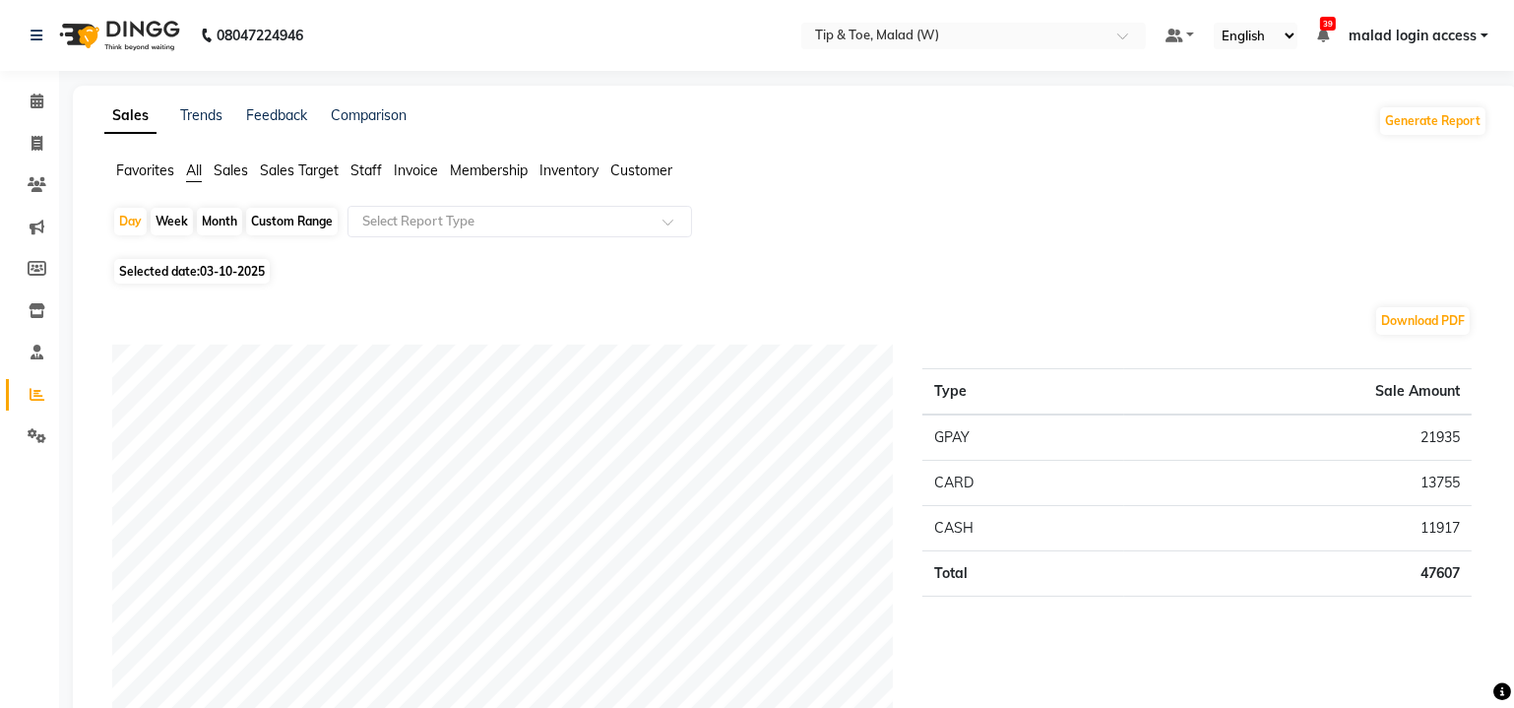
click at [427, 172] on span "Invoice" at bounding box center [416, 170] width 44 height 18
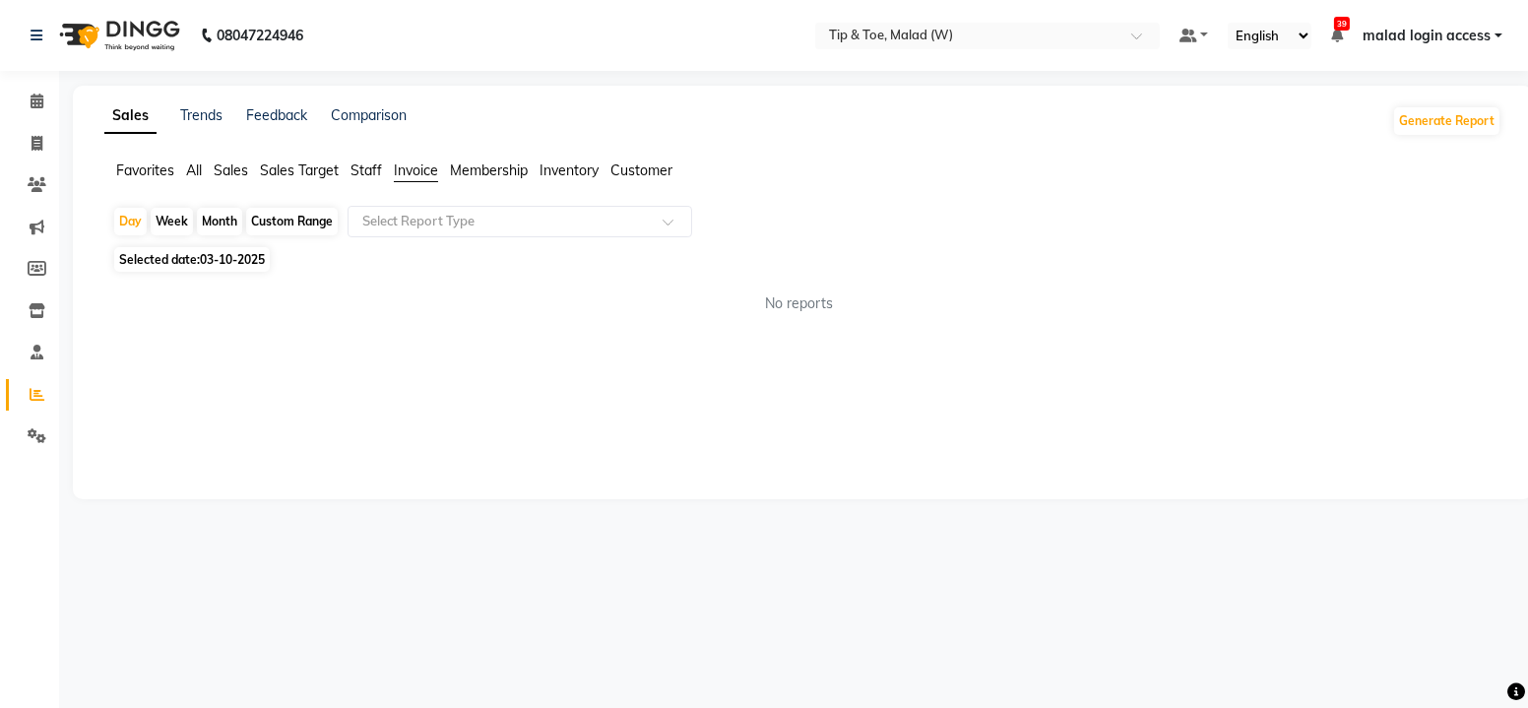
click at [380, 163] on span "Staff" at bounding box center [366, 170] width 32 height 18
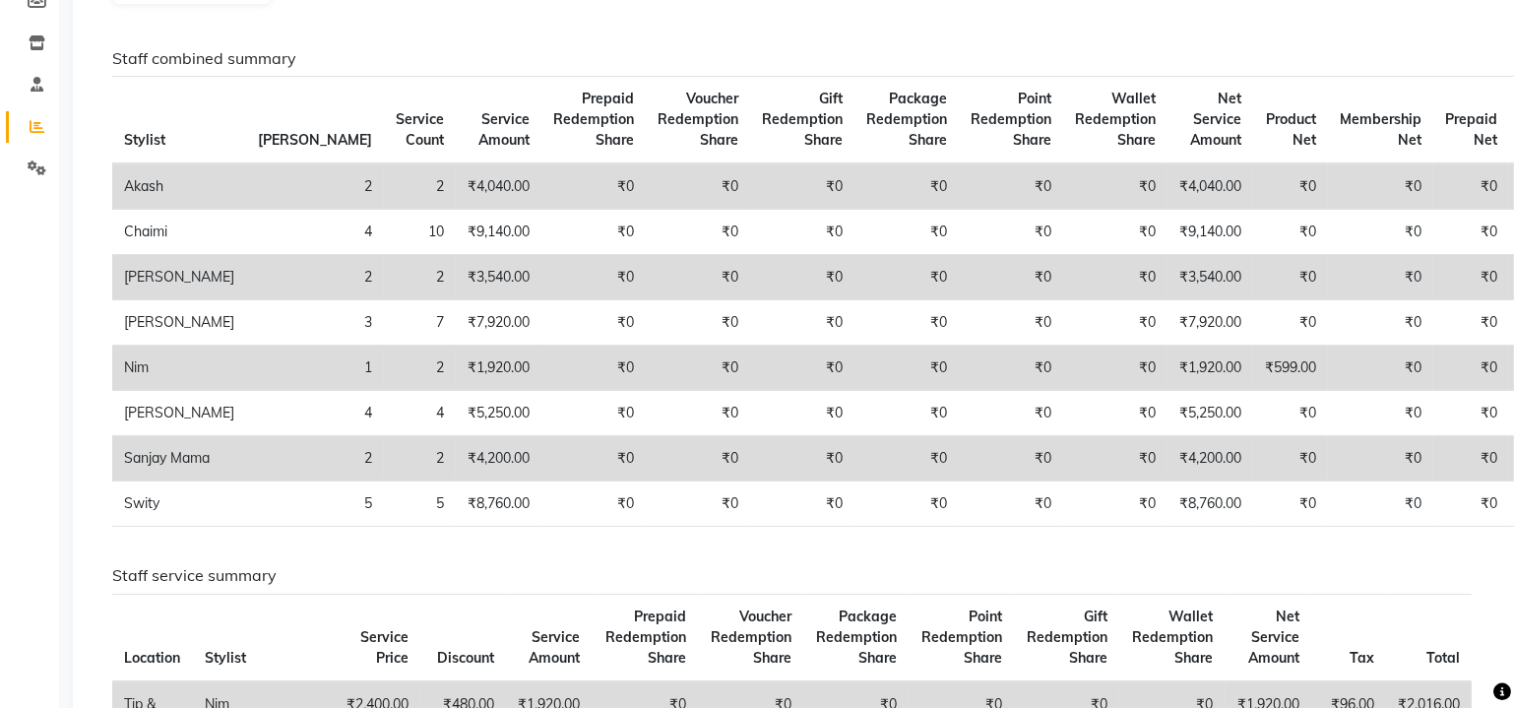
scroll to position [89, 0]
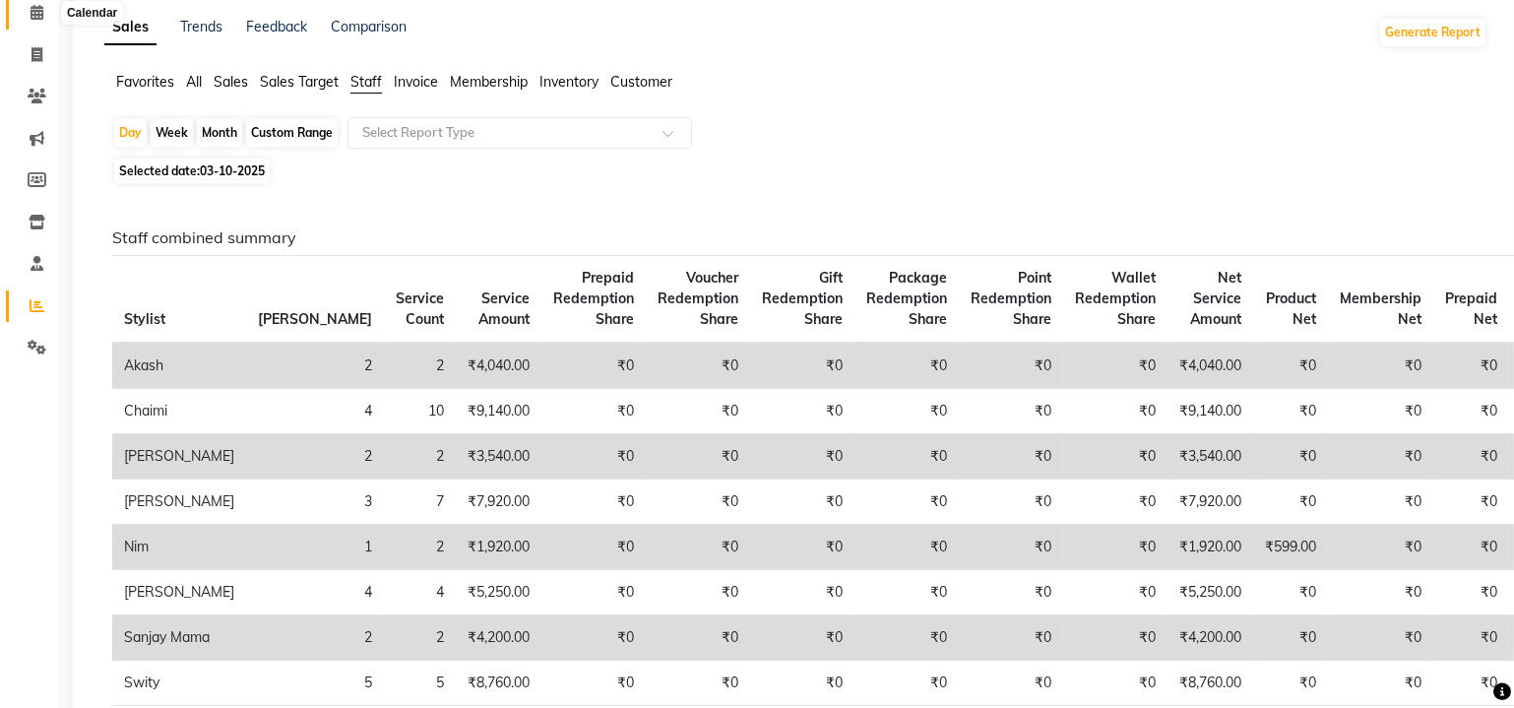
drag, startPoint x: 34, startPoint y: 12, endPoint x: 65, endPoint y: 30, distance: 35.3
click at [34, 11] on icon at bounding box center [37, 12] width 13 height 15
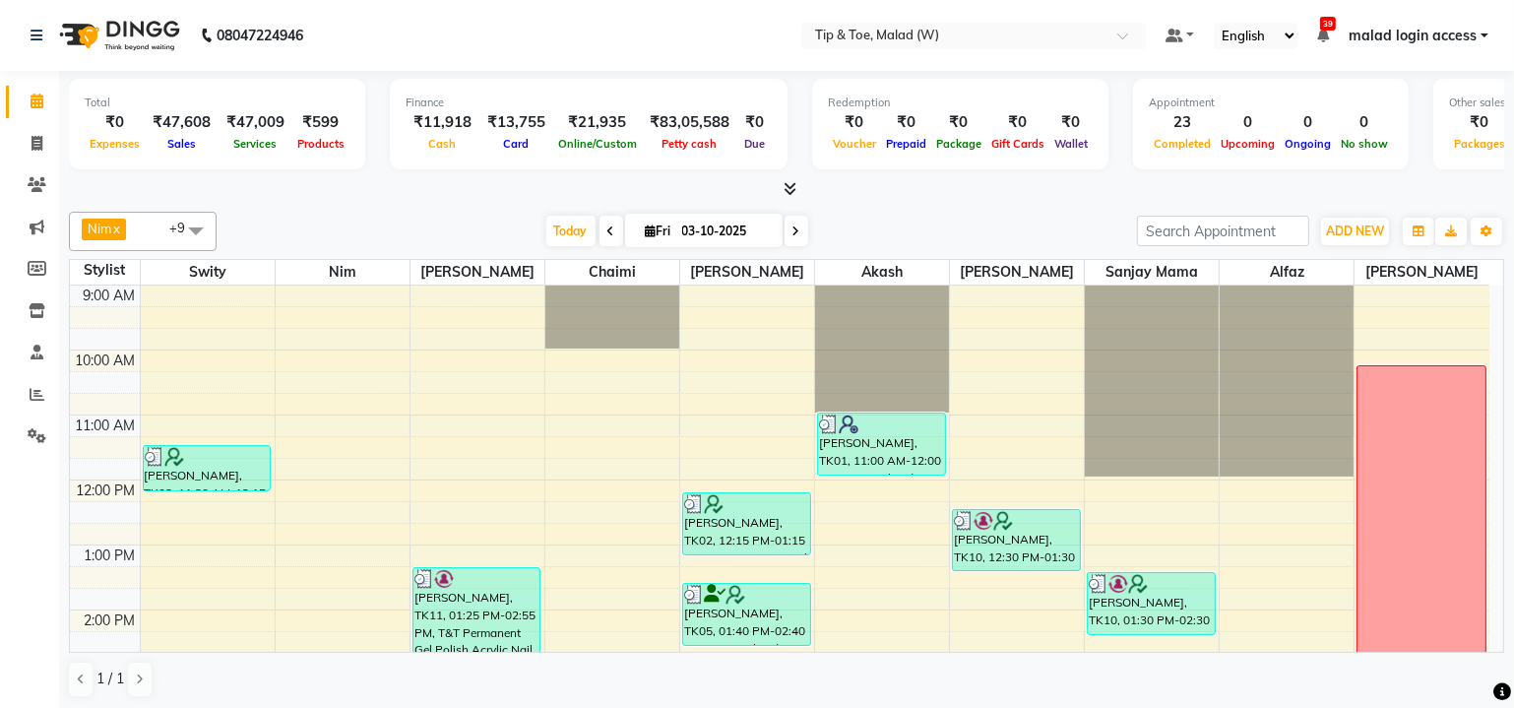
click at [797, 232] on span at bounding box center [797, 231] width 24 height 31
type input "04-10-2025"
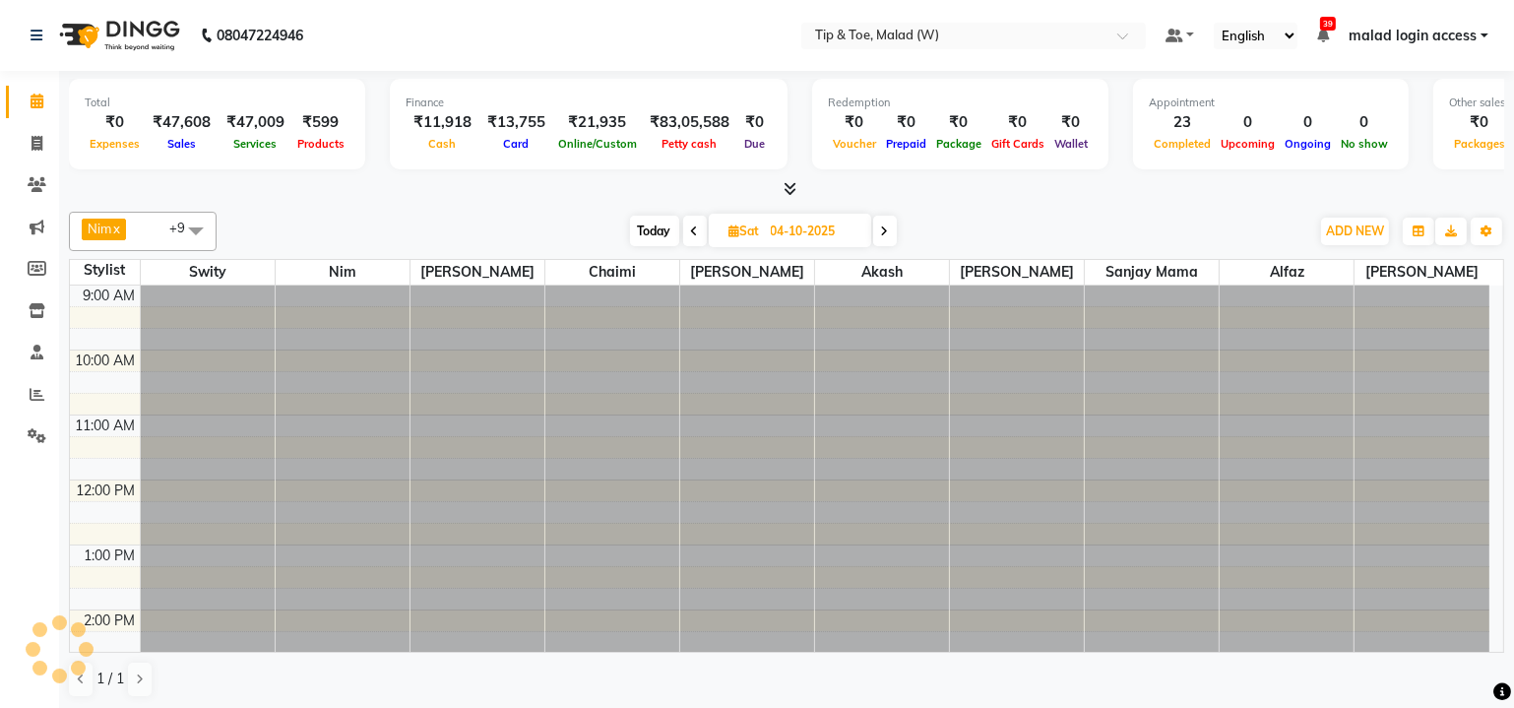
scroll to position [589, 0]
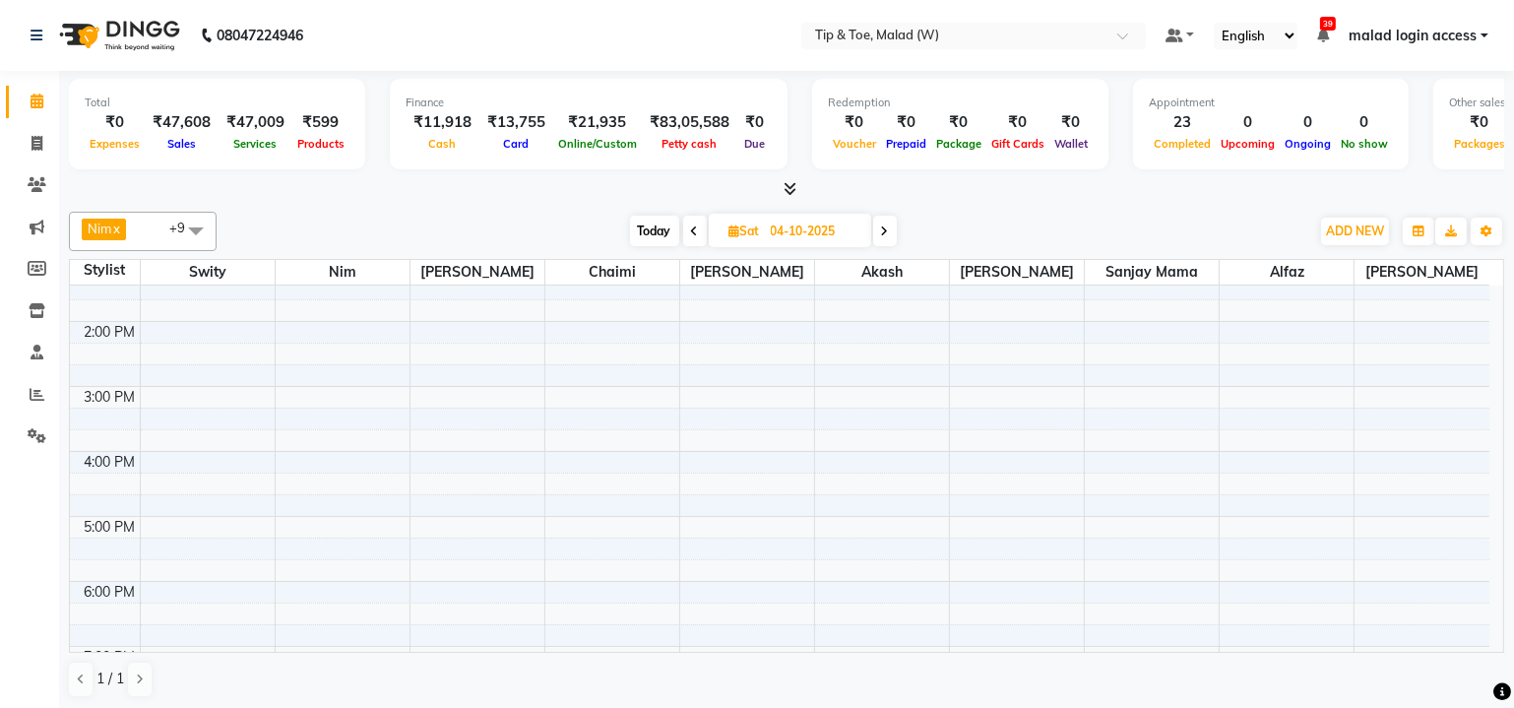
click at [1482, 438] on div "9:00 AM 10:00 AM 11:00 AM 12:00 PM 1:00 PM 2:00 PM 3:00 PM 4:00 PM 5:00 PM 6:00…" at bounding box center [780, 484] width 1420 height 974
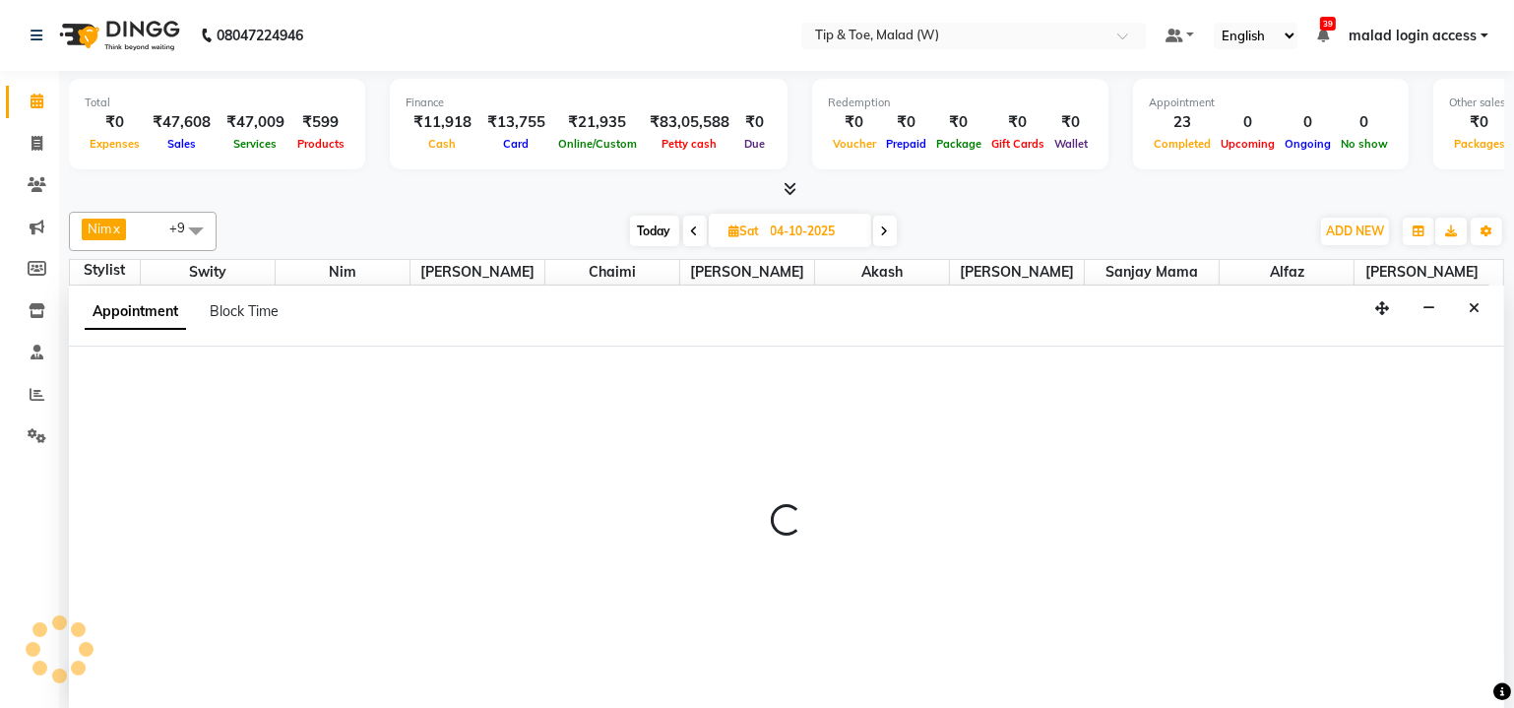
scroll to position [0, 0]
drag, startPoint x: 1482, startPoint y: 442, endPoint x: 1480, endPoint y: 400, distance: 42.4
click at [1480, 402] on div at bounding box center [786, 528] width 1435 height 363
click at [1480, 400] on div at bounding box center [786, 528] width 1435 height 363
select select "77019"
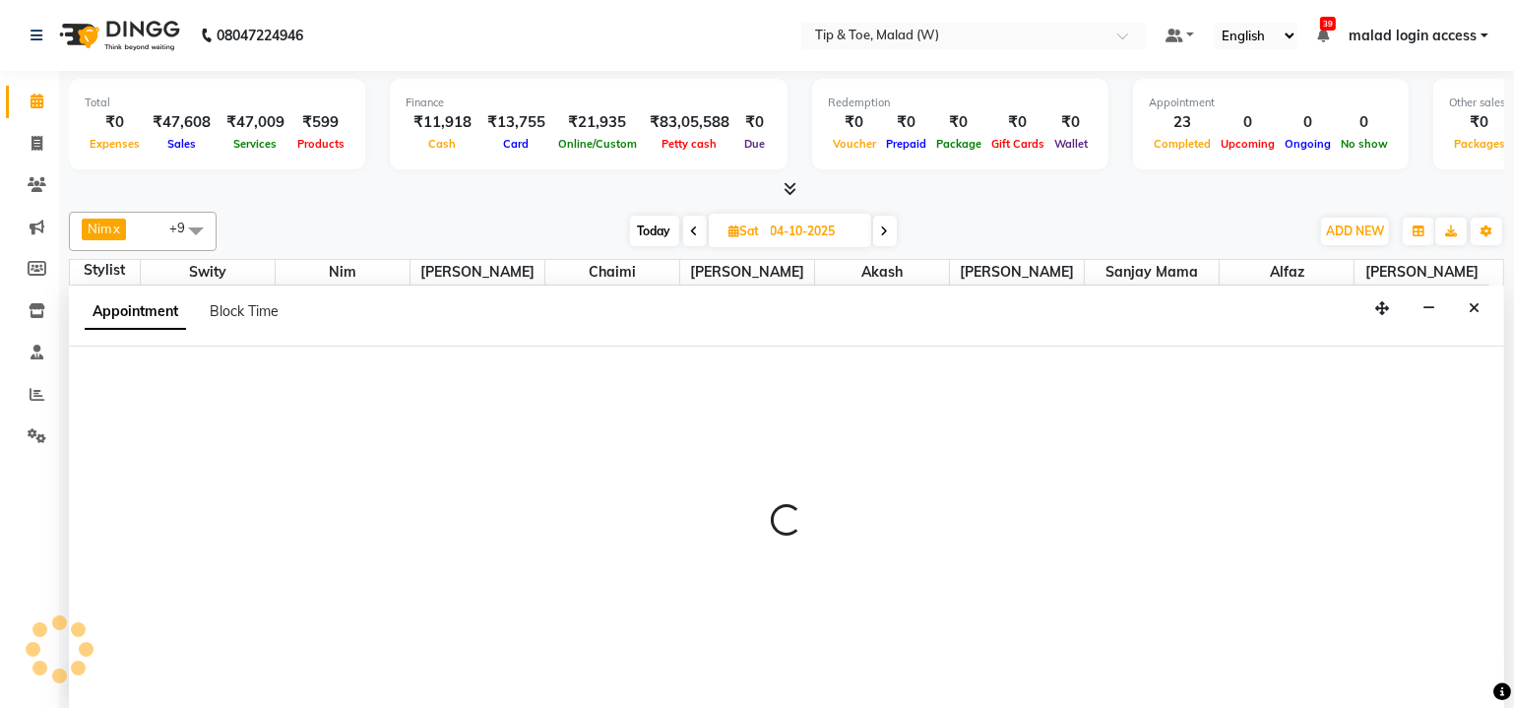
select select "945"
select select "tentative"
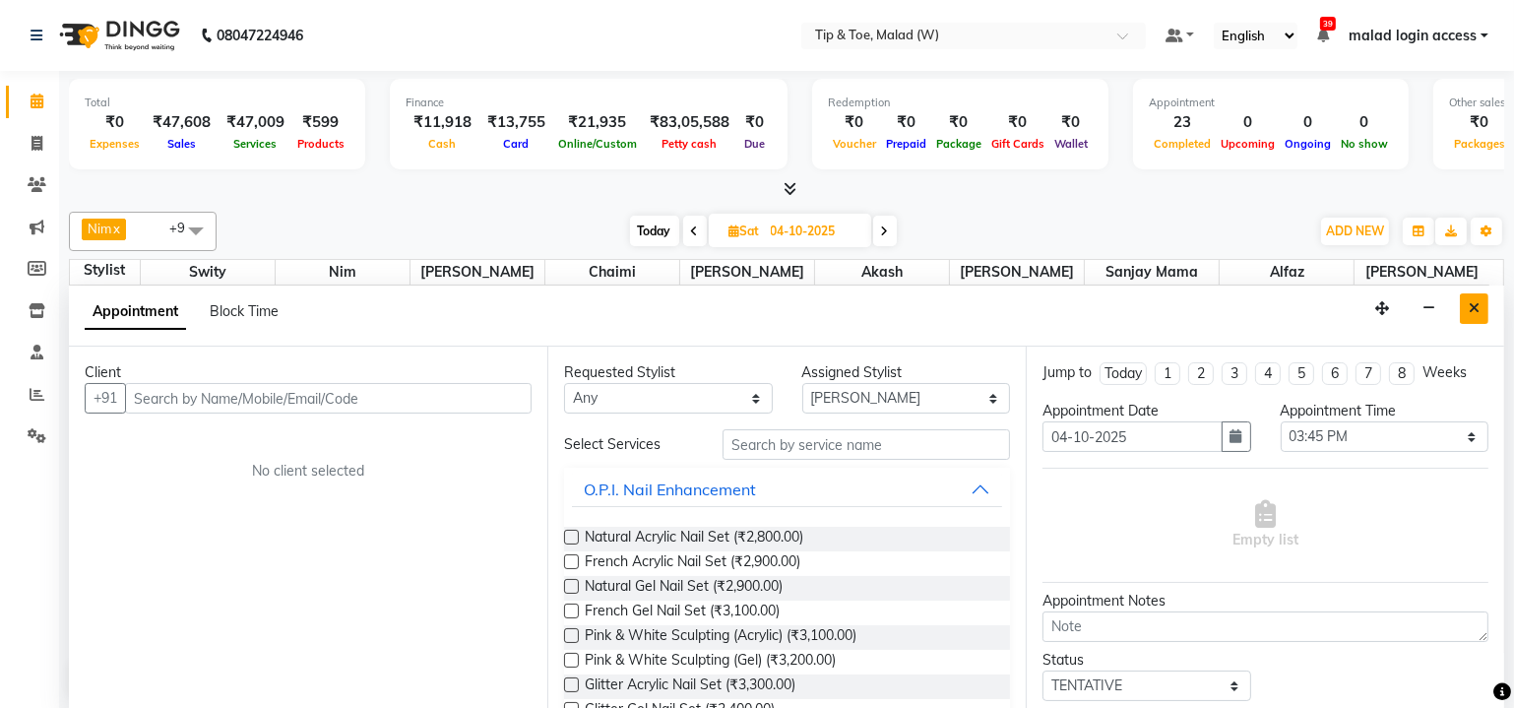
click at [1475, 301] on icon "Close" at bounding box center [1474, 308] width 11 height 14
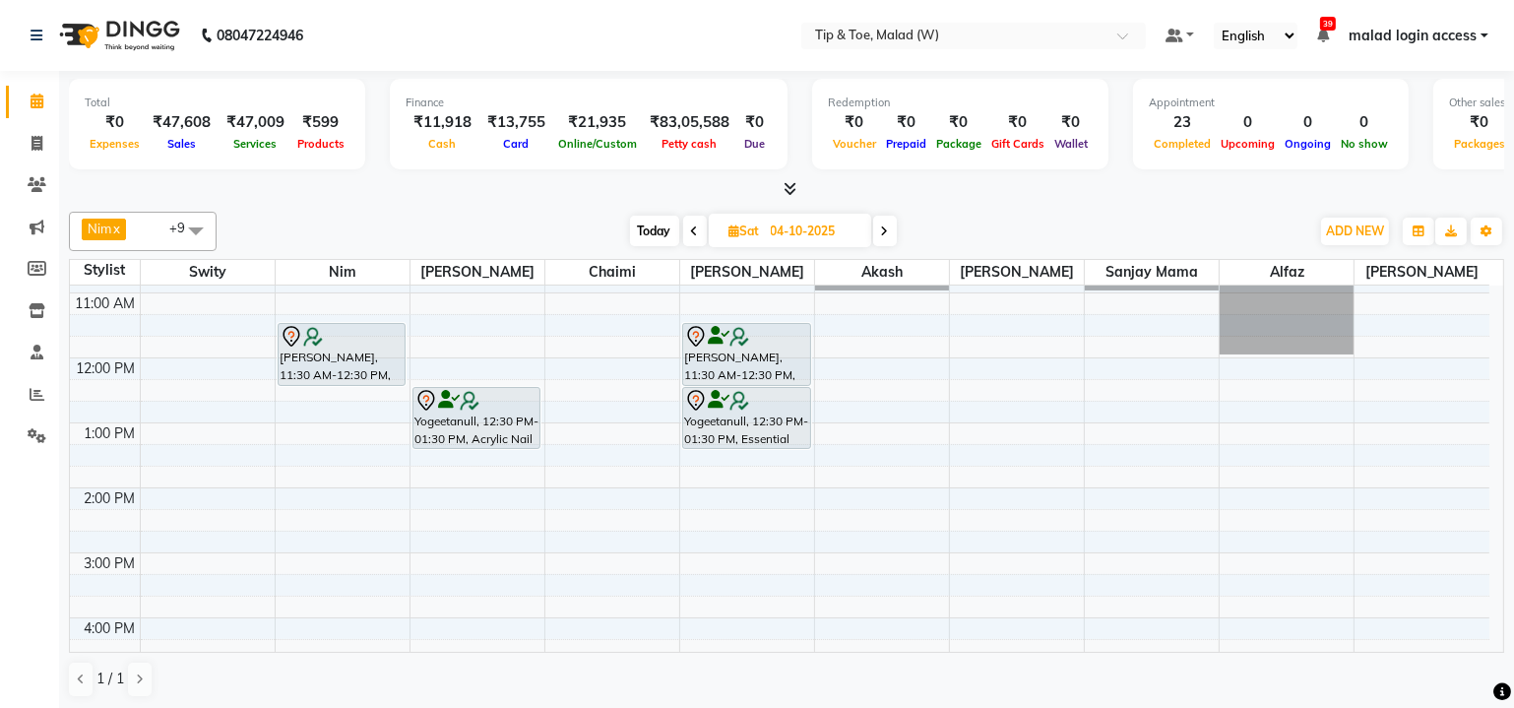
scroll to position [124, 0]
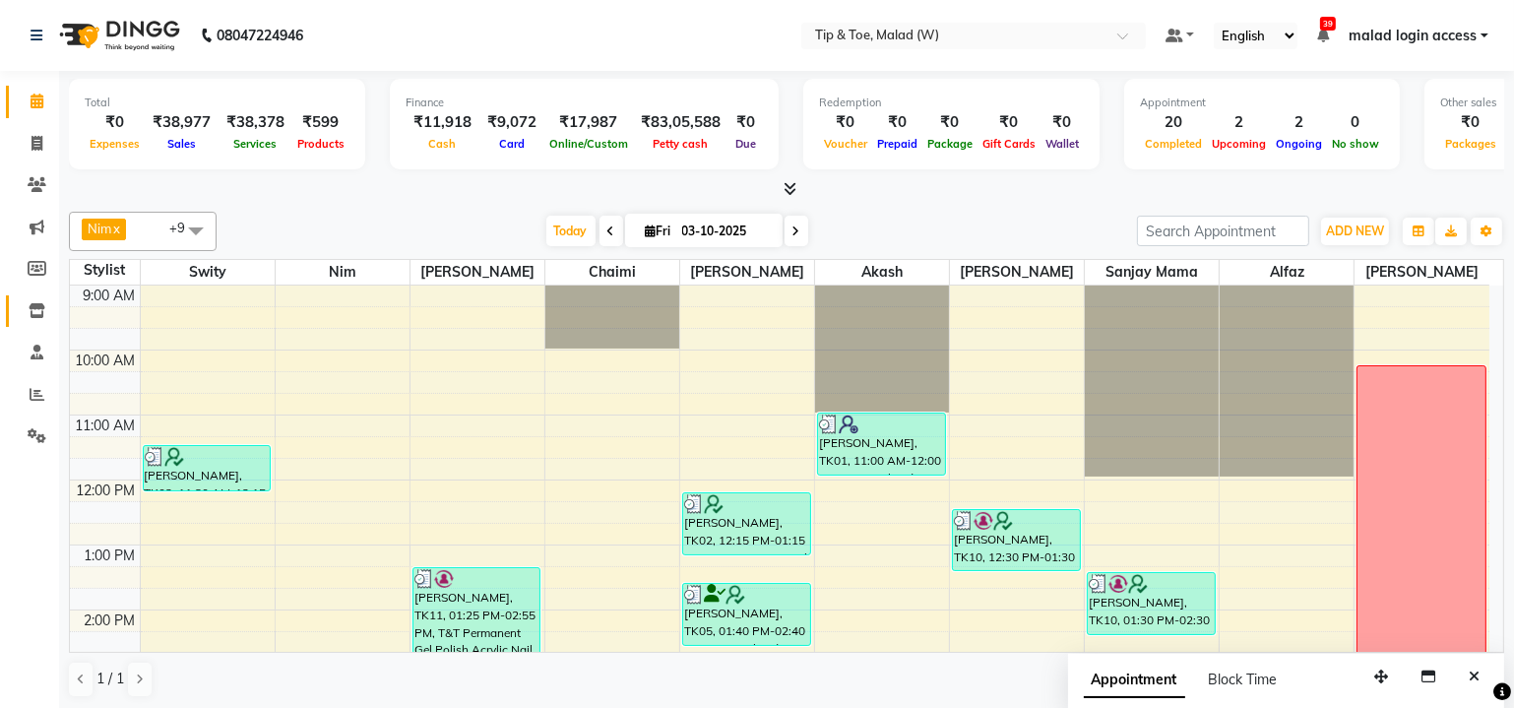
scroll to position [537, 0]
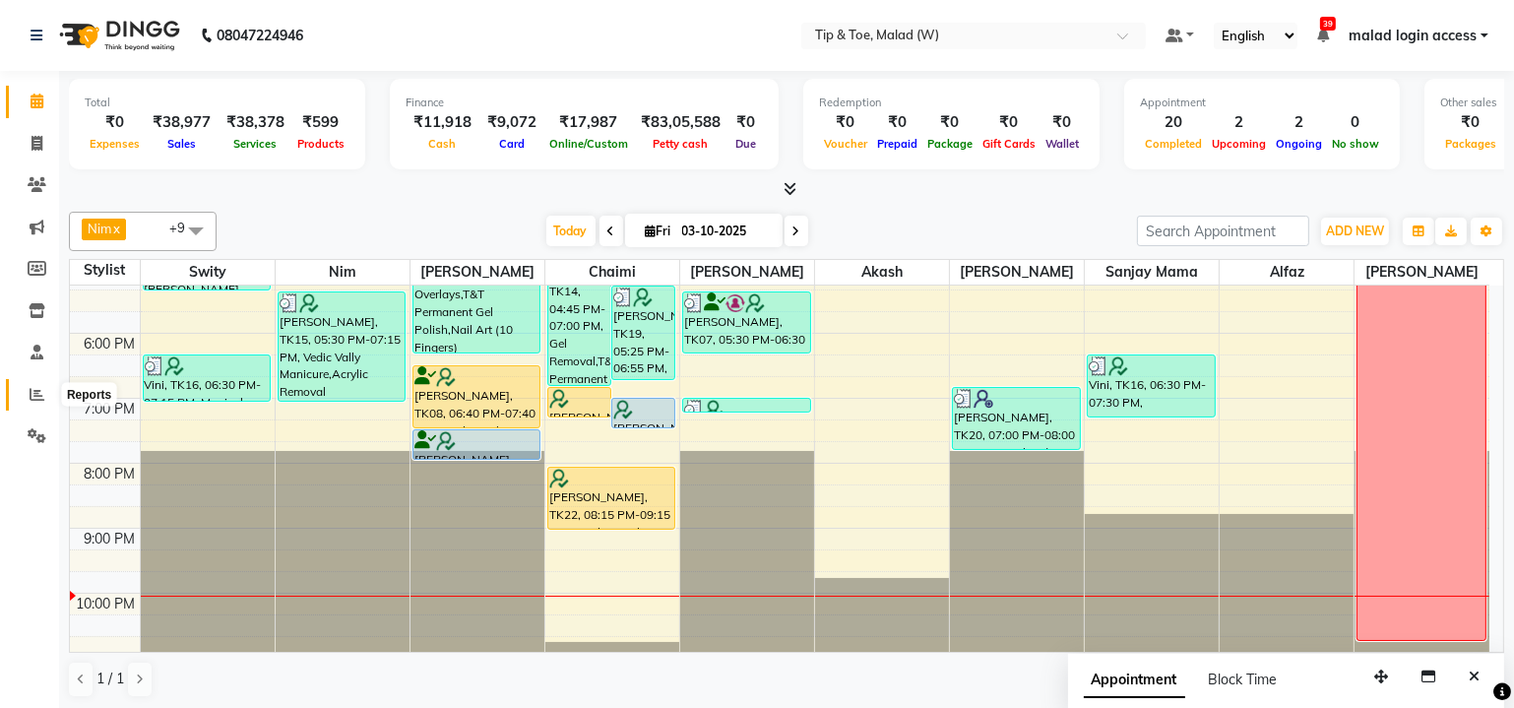
click at [33, 397] on icon at bounding box center [37, 394] width 15 height 15
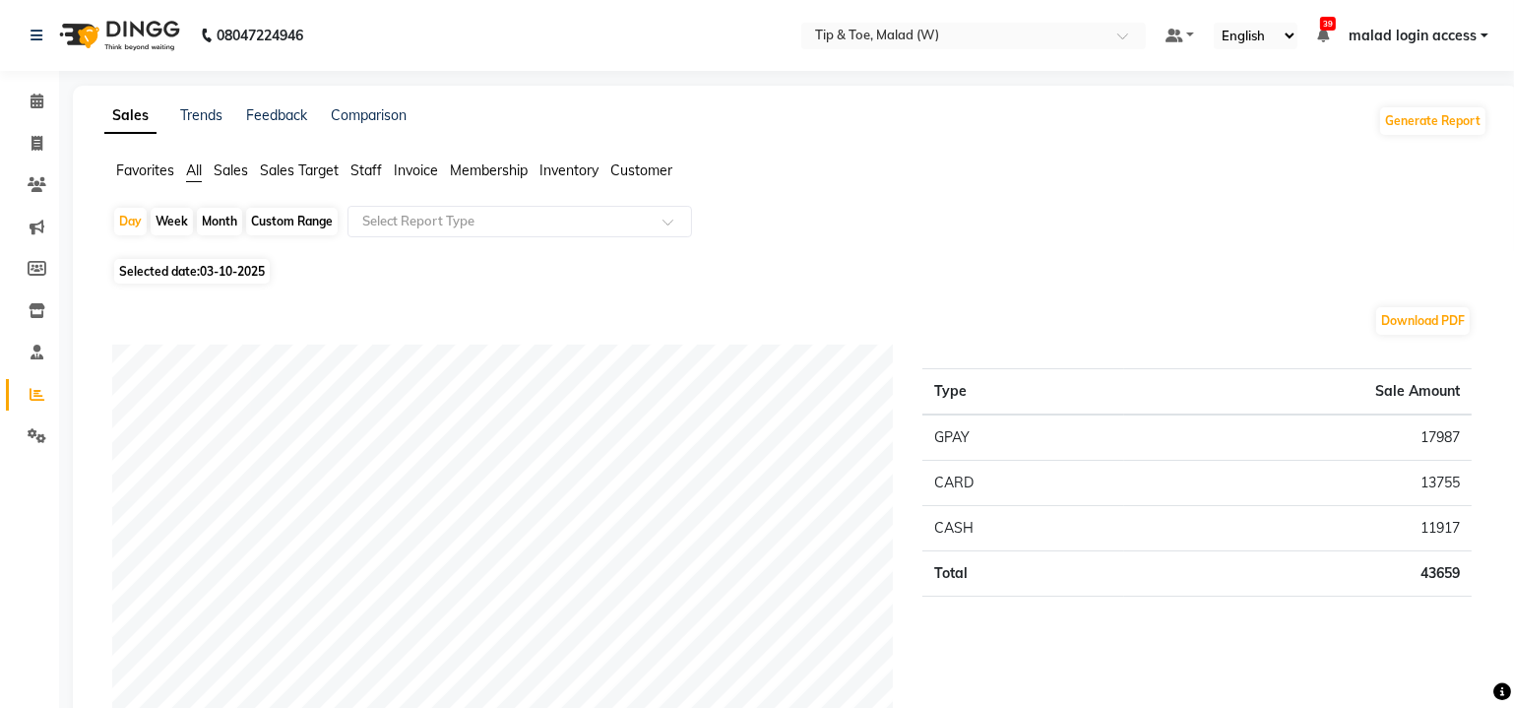
click at [359, 171] on span "Staff" at bounding box center [366, 170] width 32 height 18
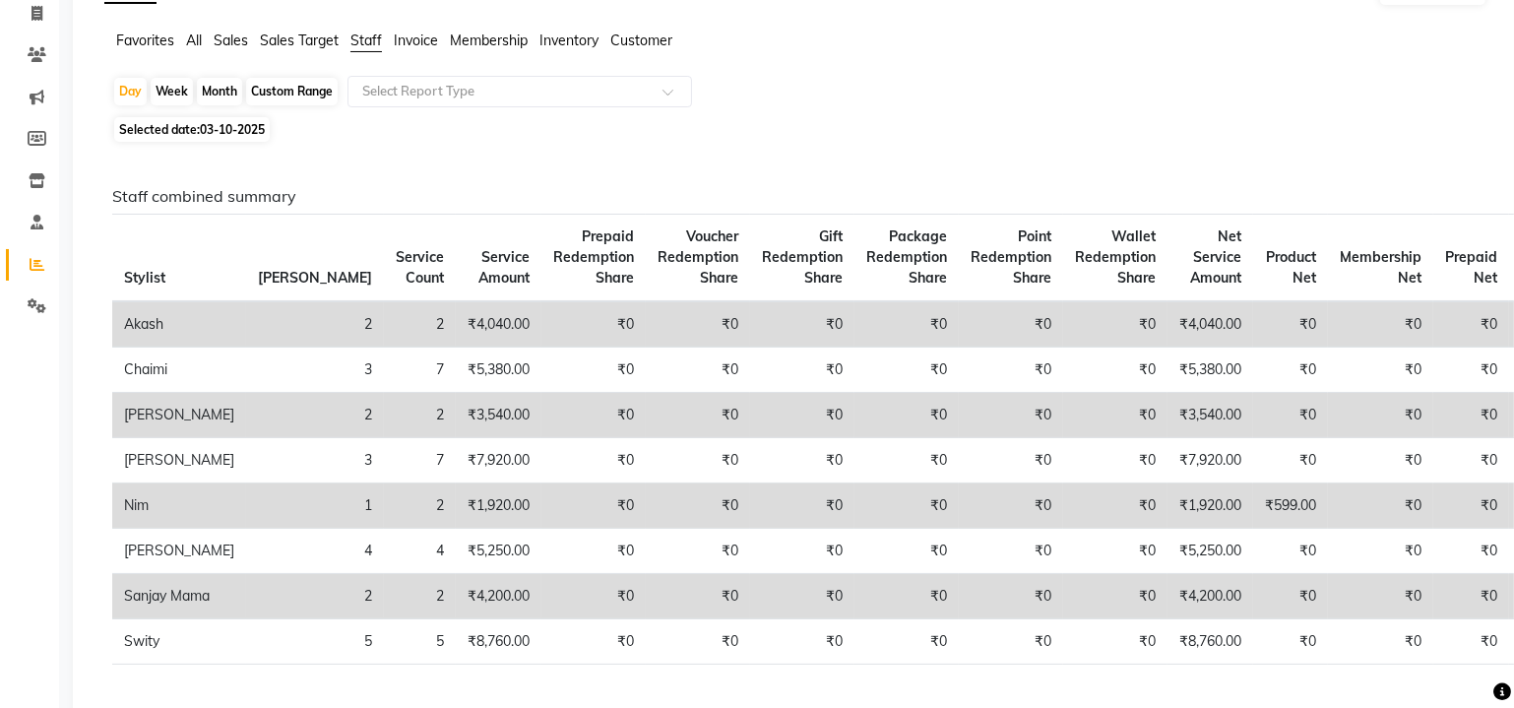
scroll to position [178, 0]
